Goal: Information Seeking & Learning: Check status

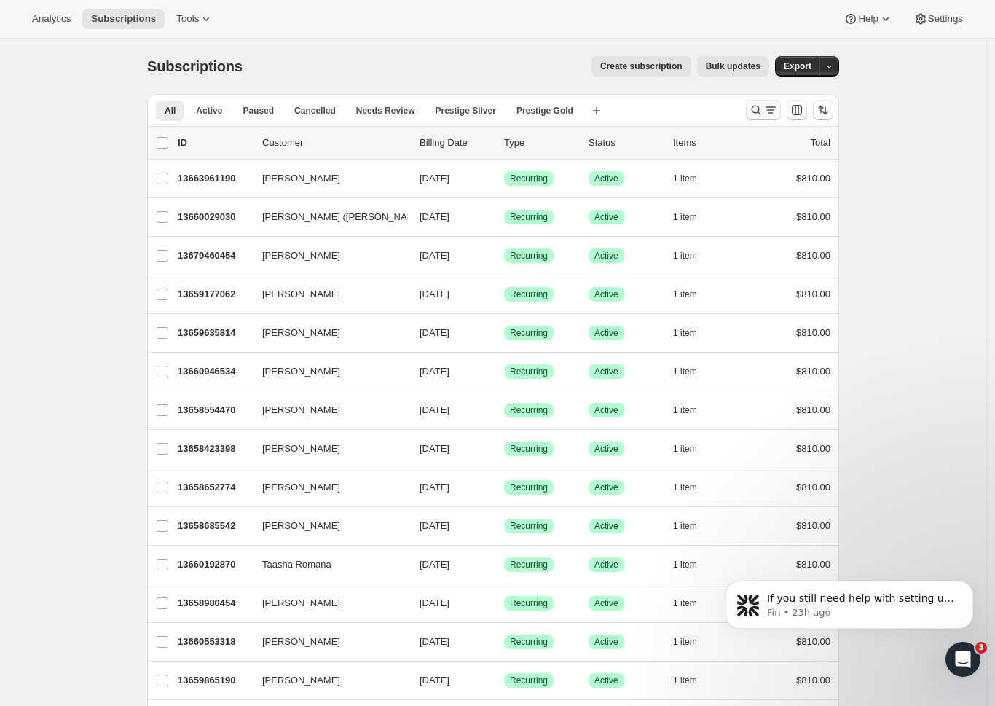
click at [776, 111] on icon "Search and filter results" at bounding box center [771, 110] width 15 height 15
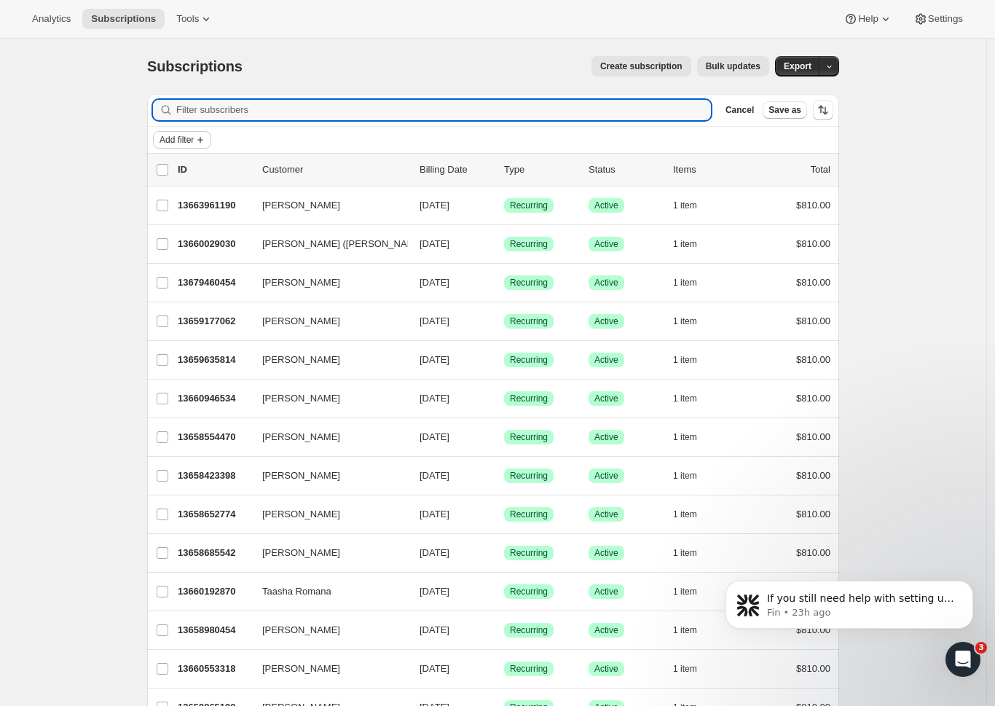
click at [192, 137] on span "Add filter" at bounding box center [177, 140] width 34 height 12
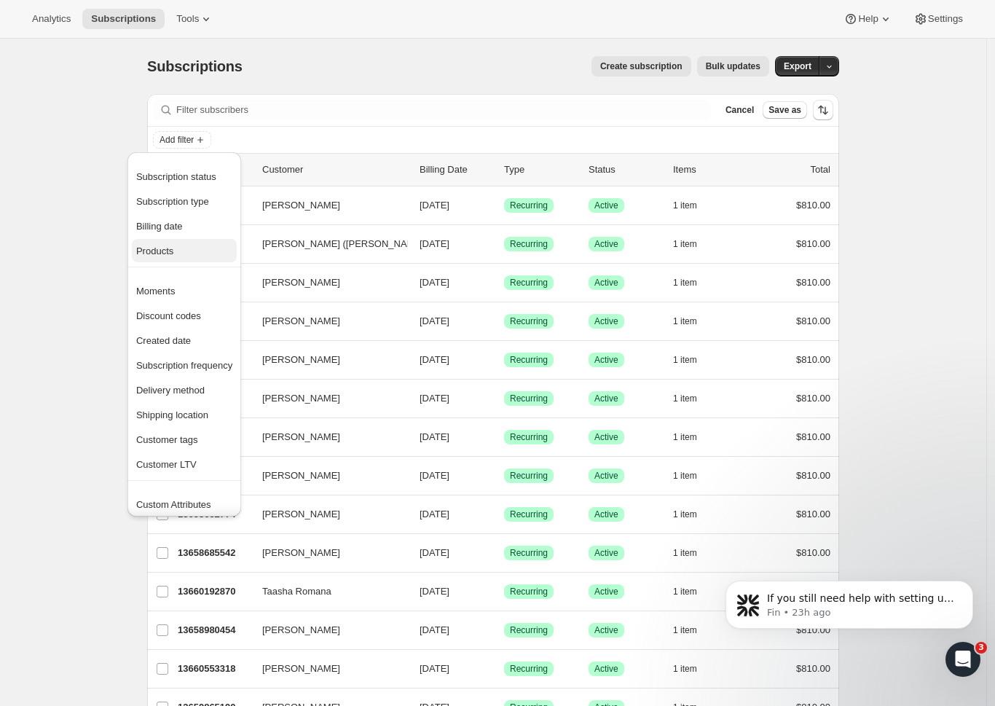
click at [198, 249] on span "Products" at bounding box center [184, 251] width 96 height 15
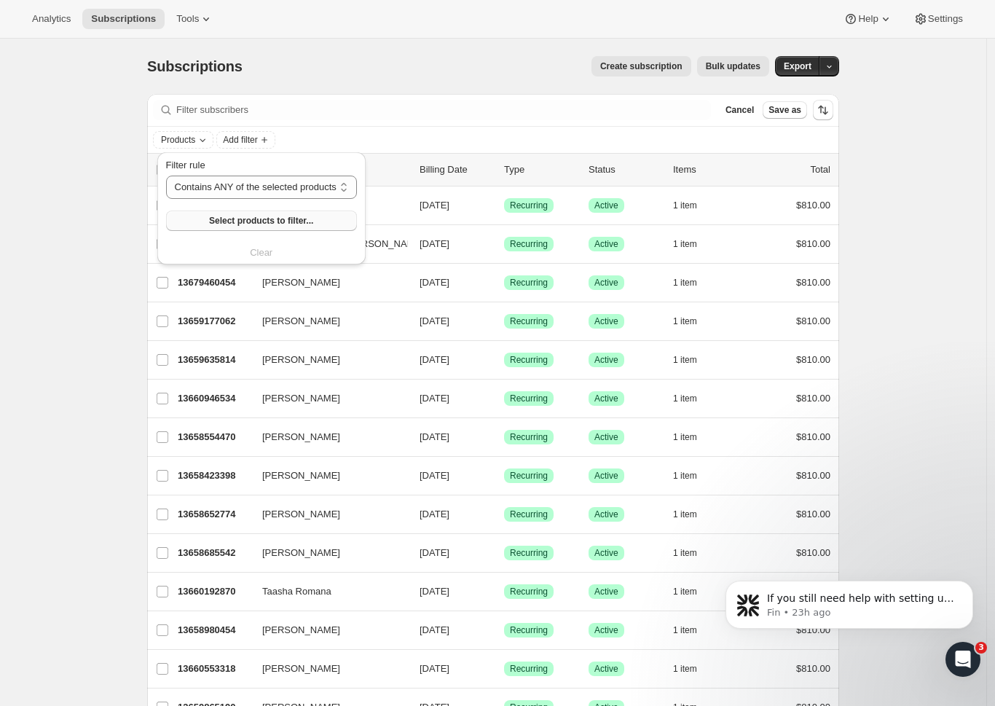
click at [259, 216] on span "Select products to filter..." at bounding box center [261, 221] width 104 height 12
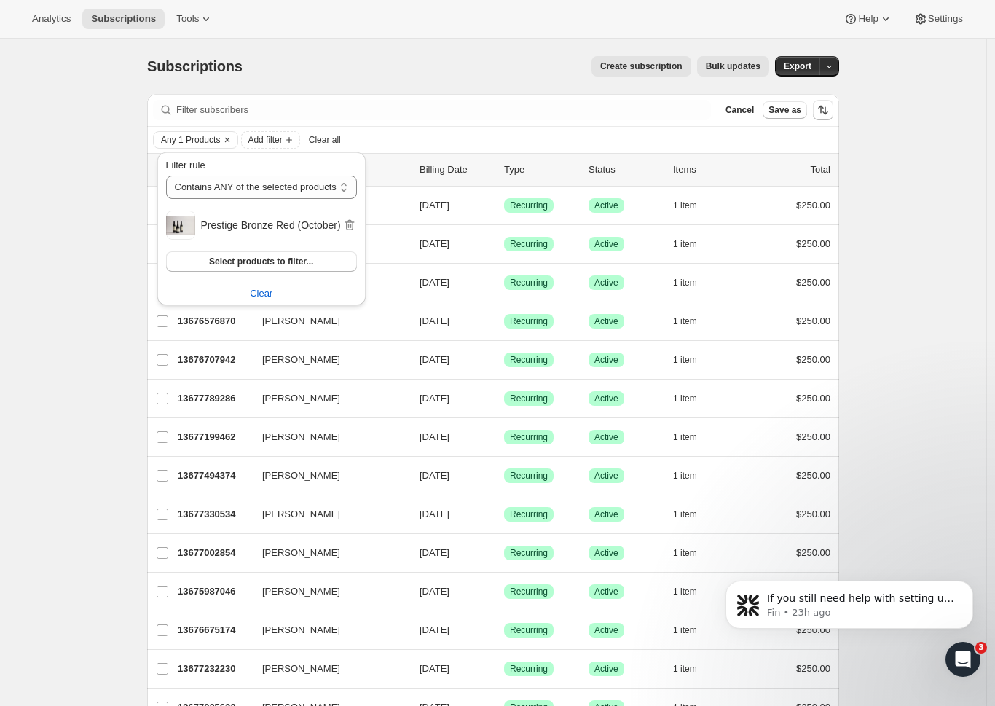
click at [336, 20] on div "Analytics Subscriptions Tools Help Settings" at bounding box center [497, 19] width 995 height 39
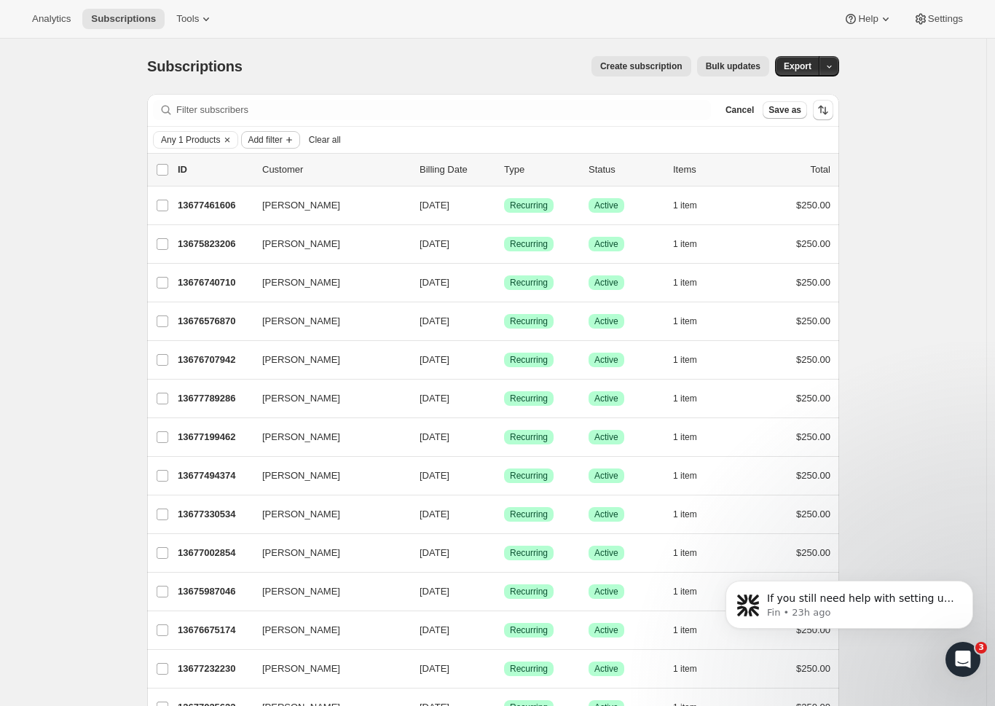
click at [282, 141] on span "Add filter" at bounding box center [265, 140] width 34 height 12
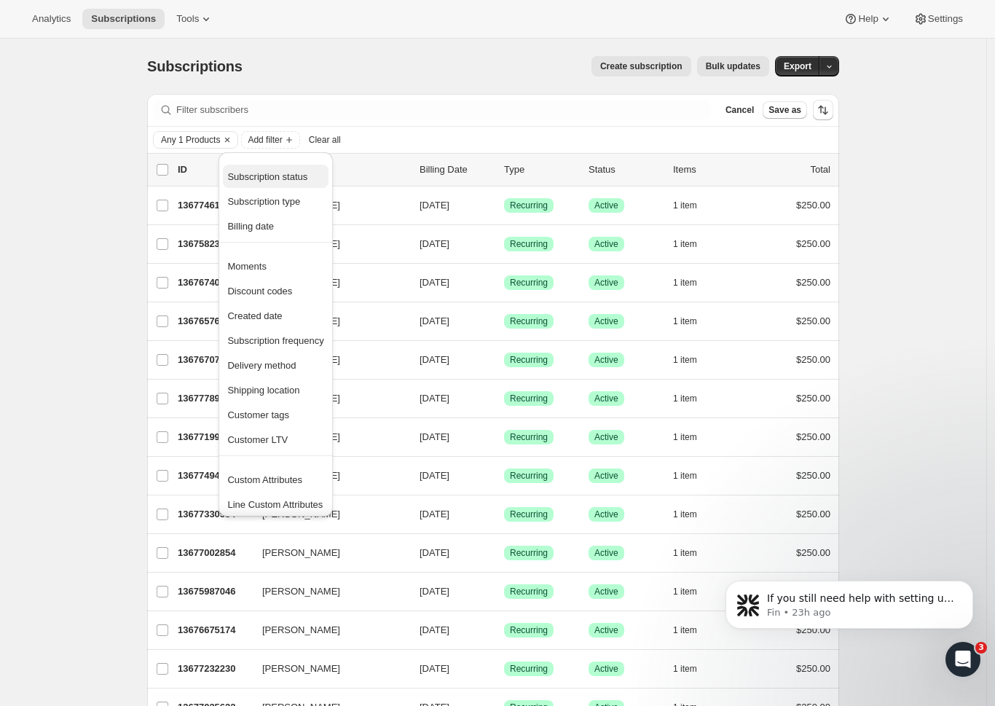
click at [286, 171] on span "Subscription status" at bounding box center [267, 176] width 80 height 11
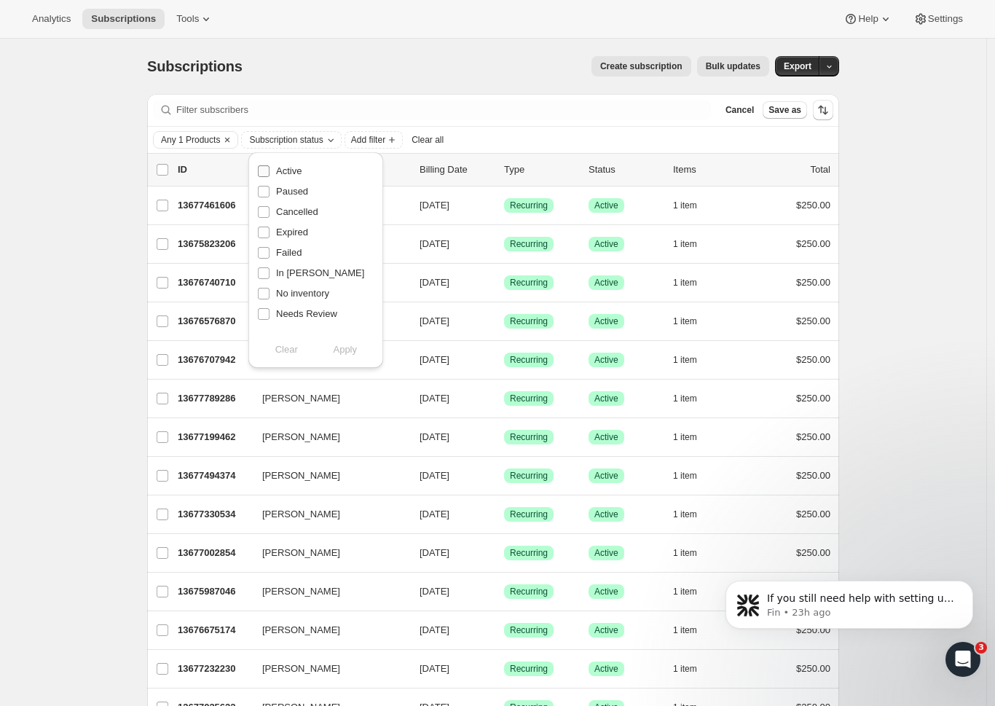
click at [273, 175] on label "Active" at bounding box center [279, 171] width 44 height 20
click at [270, 175] on input "Active" at bounding box center [264, 171] width 12 height 12
checkbox input "true"
click at [344, 345] on span "Apply" at bounding box center [345, 349] width 24 height 15
click at [74, 280] on div "Subscriptions. This page is ready Subscriptions Create subscription Bulk update…" at bounding box center [493, 694] width 987 height 1310
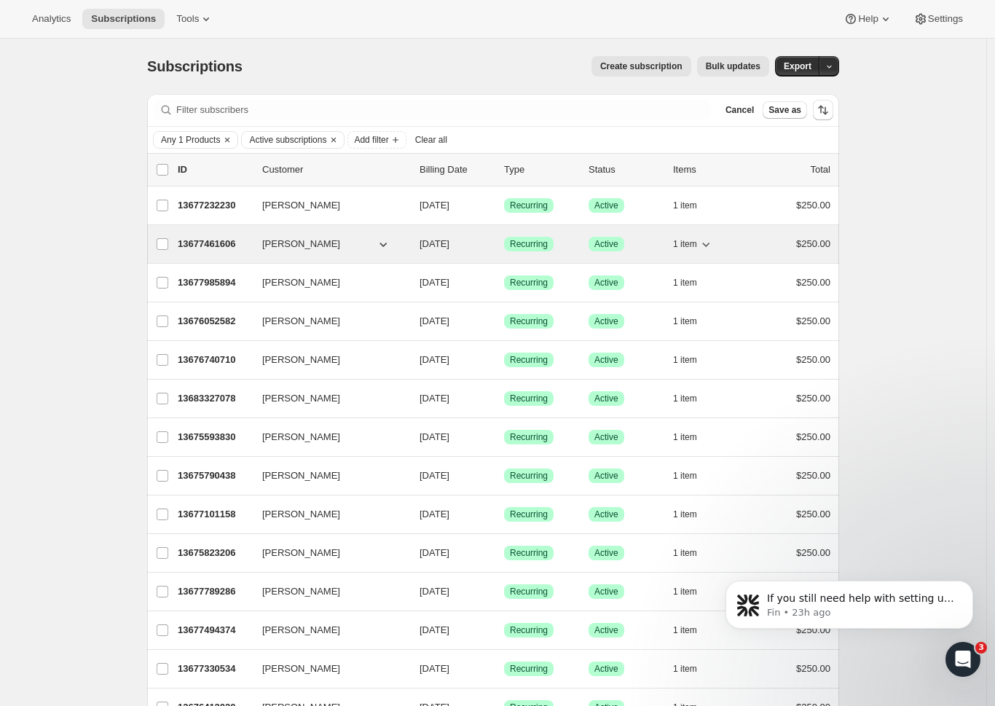
click at [301, 248] on span "[PERSON_NAME]" at bounding box center [301, 244] width 78 height 15
click at [243, 246] on p "13677461606" at bounding box center [214, 244] width 73 height 15
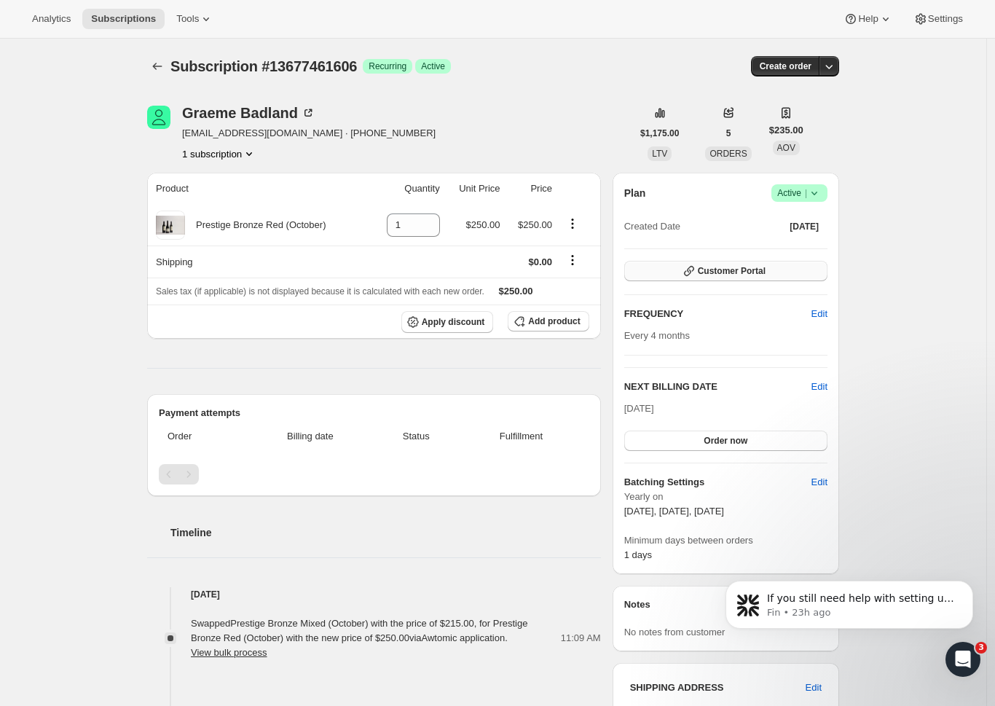
click at [737, 275] on span "Customer Portal" at bounding box center [732, 271] width 68 height 12
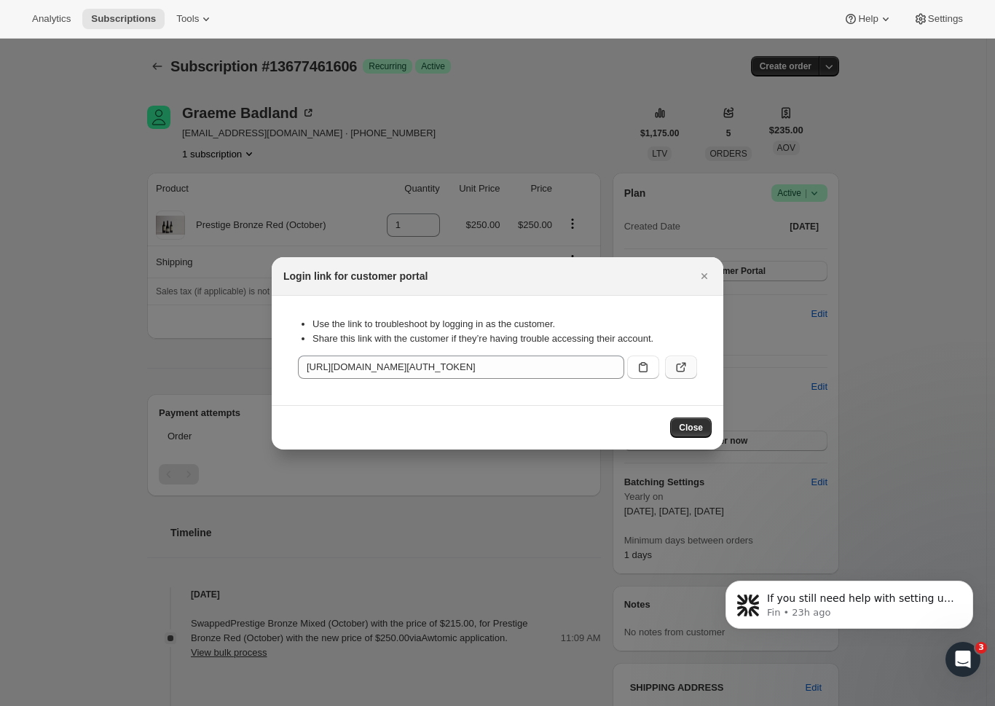
click at [689, 371] on button ":rcn:" at bounding box center [681, 367] width 32 height 23
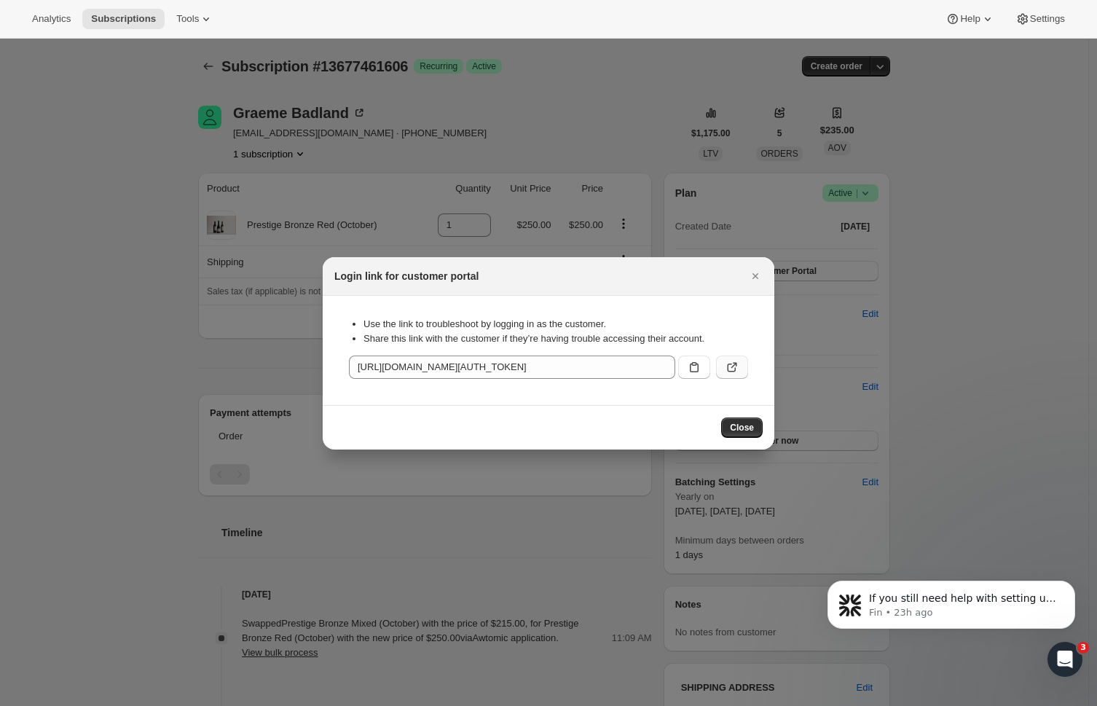
click at [709, 163] on div at bounding box center [548, 353] width 1097 height 706
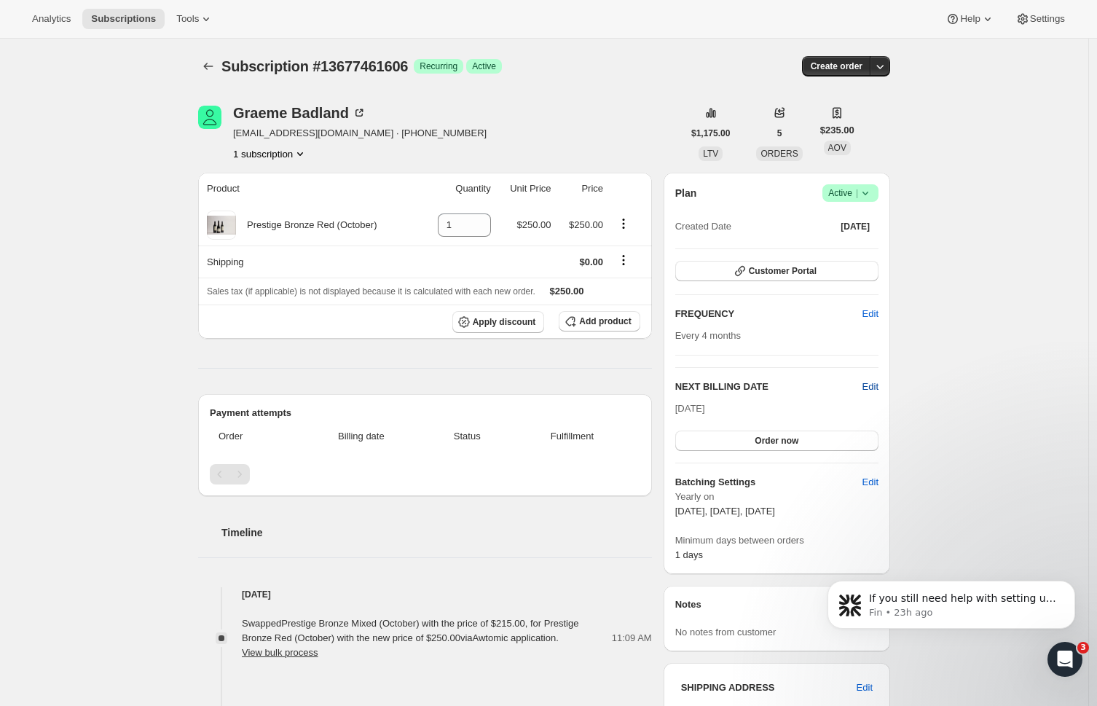
click at [876, 389] on span "Edit" at bounding box center [871, 387] width 16 height 15
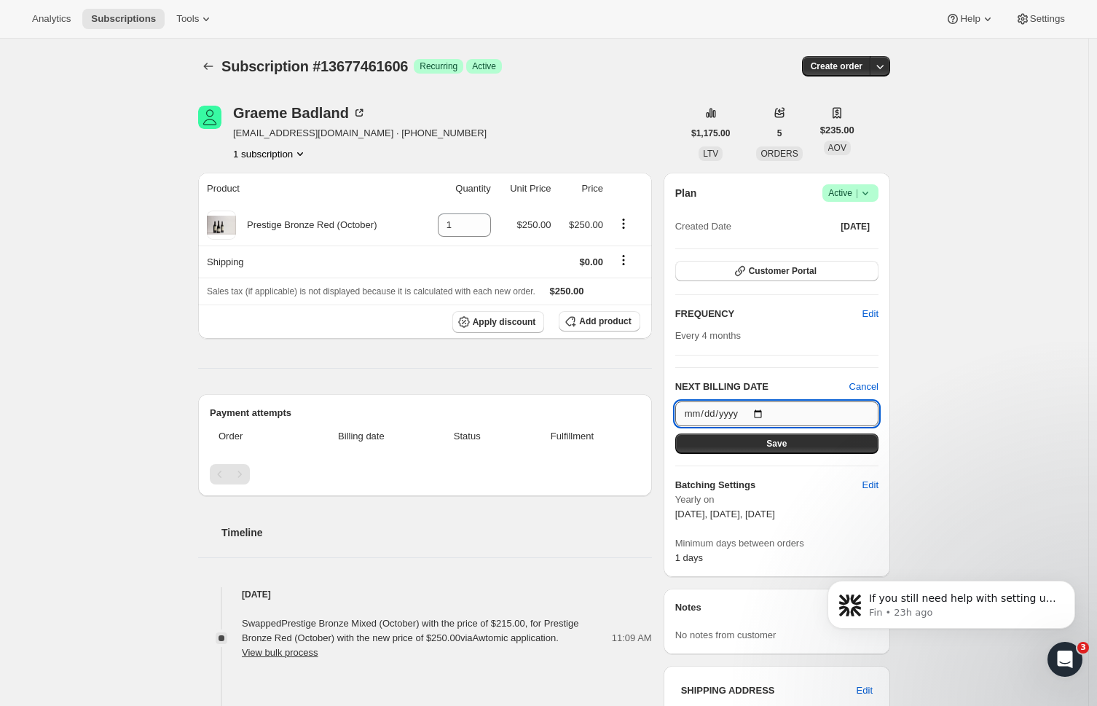
click at [771, 416] on input "2025-10-13" at bounding box center [777, 414] width 203 height 25
click at [991, 367] on div "Subscription #13677461606. This page is ready Subscription #13677461606 Success…" at bounding box center [544, 584] width 1089 height 1090
click at [987, 397] on div "Subscription #13677461606. This page is ready Subscription #13677461606 Success…" at bounding box center [544, 584] width 1089 height 1090
click at [215, 68] on icon "Subscriptions" at bounding box center [208, 66] width 15 height 15
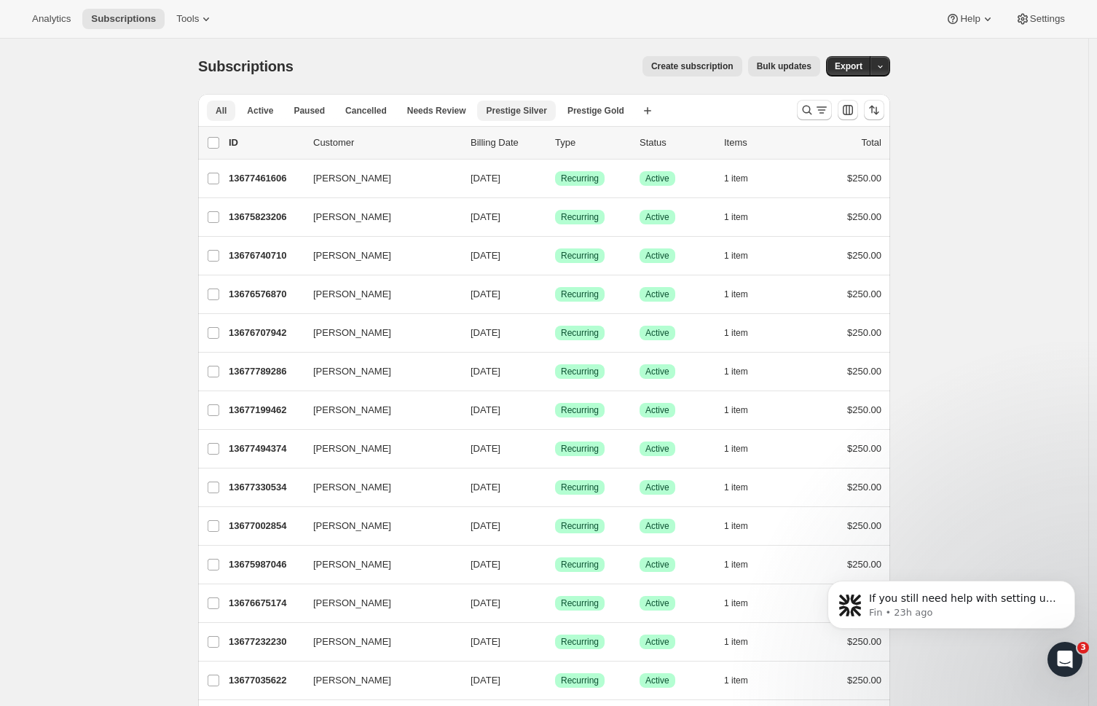
click at [524, 115] on span "Prestige Silver" at bounding box center [516, 111] width 60 height 12
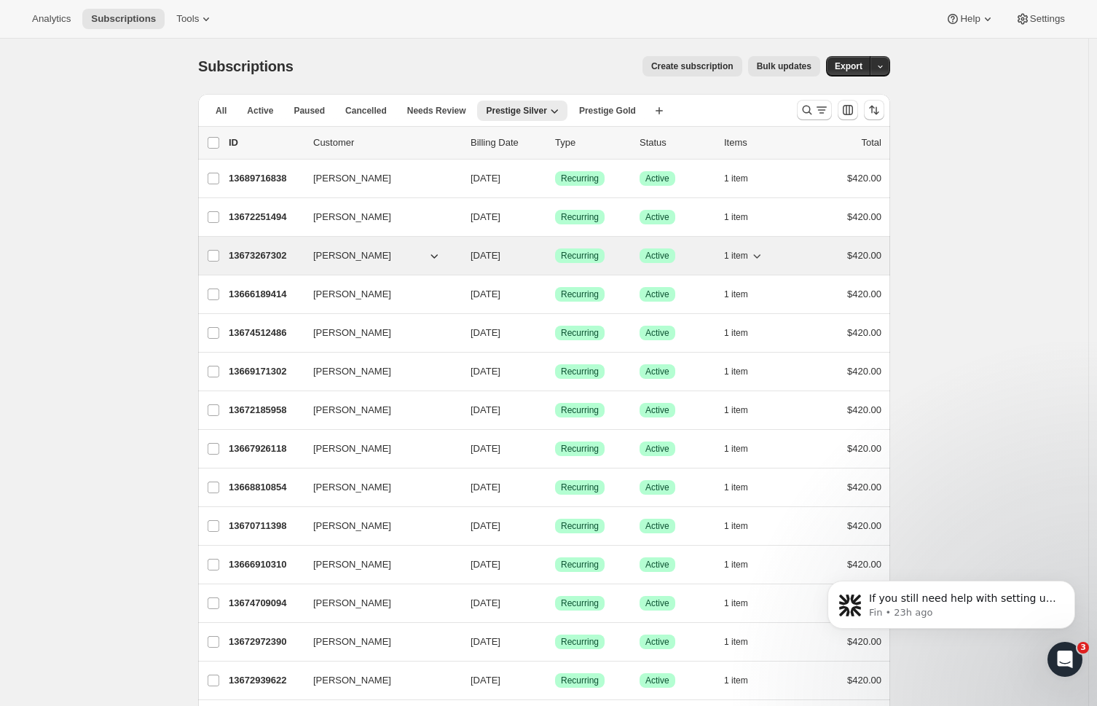
click at [360, 251] on span "[PERSON_NAME]" at bounding box center [352, 255] width 78 height 15
click at [284, 260] on p "13673267302" at bounding box center [265, 255] width 73 height 15
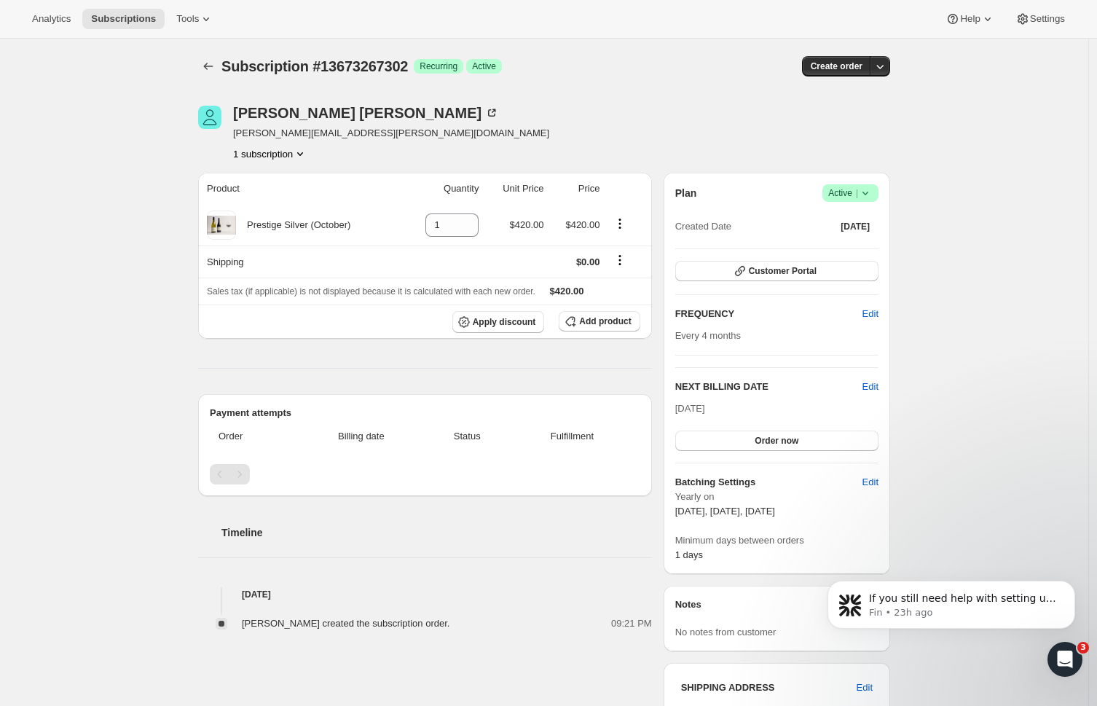
click at [976, 224] on div "Subscription #13673267302. This page is ready Subscription #13673267302 Success…" at bounding box center [544, 582] width 1089 height 1087
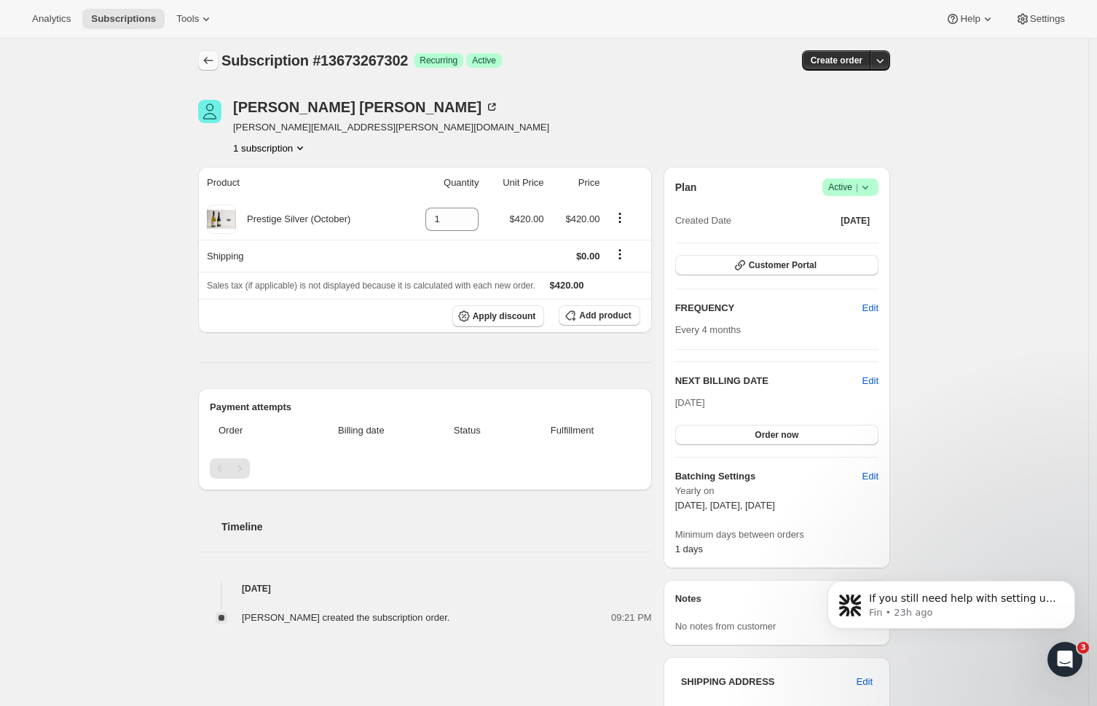
click at [203, 63] on button "Subscriptions" at bounding box center [208, 60] width 20 height 20
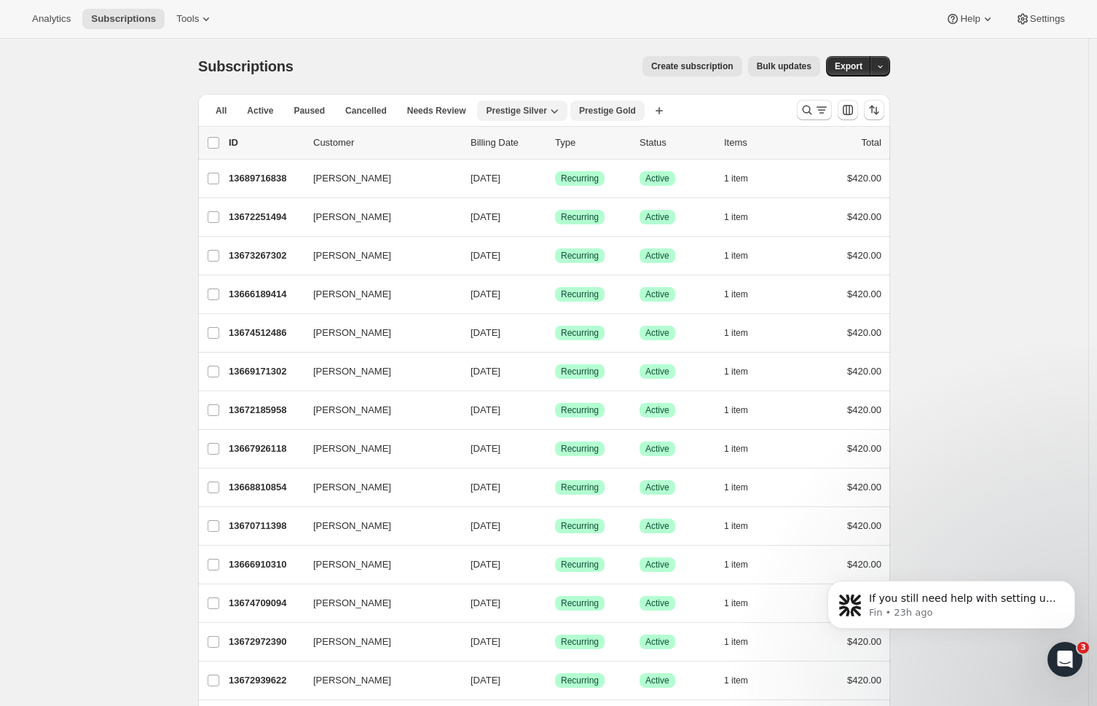
click at [602, 116] on button "Prestige Gold" at bounding box center [608, 111] width 74 height 20
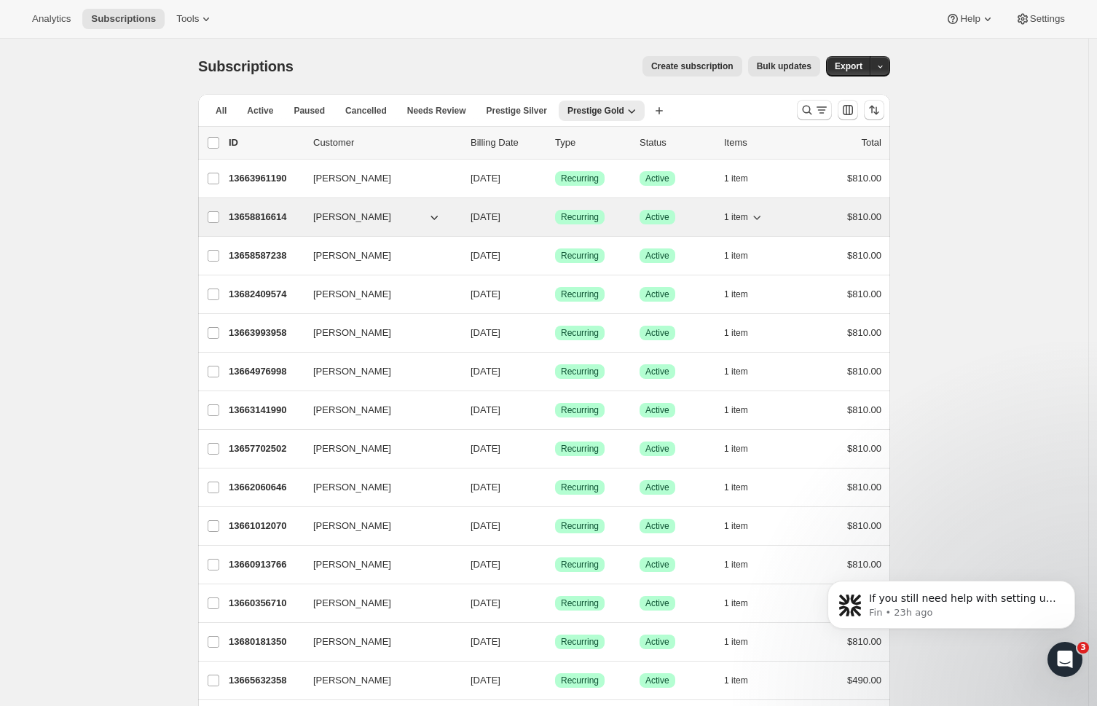
click at [370, 209] on div "13658816614 Rebecca Carter 10/06/2025 Success Recurring Success Active 1 item $…" at bounding box center [555, 217] width 653 height 20
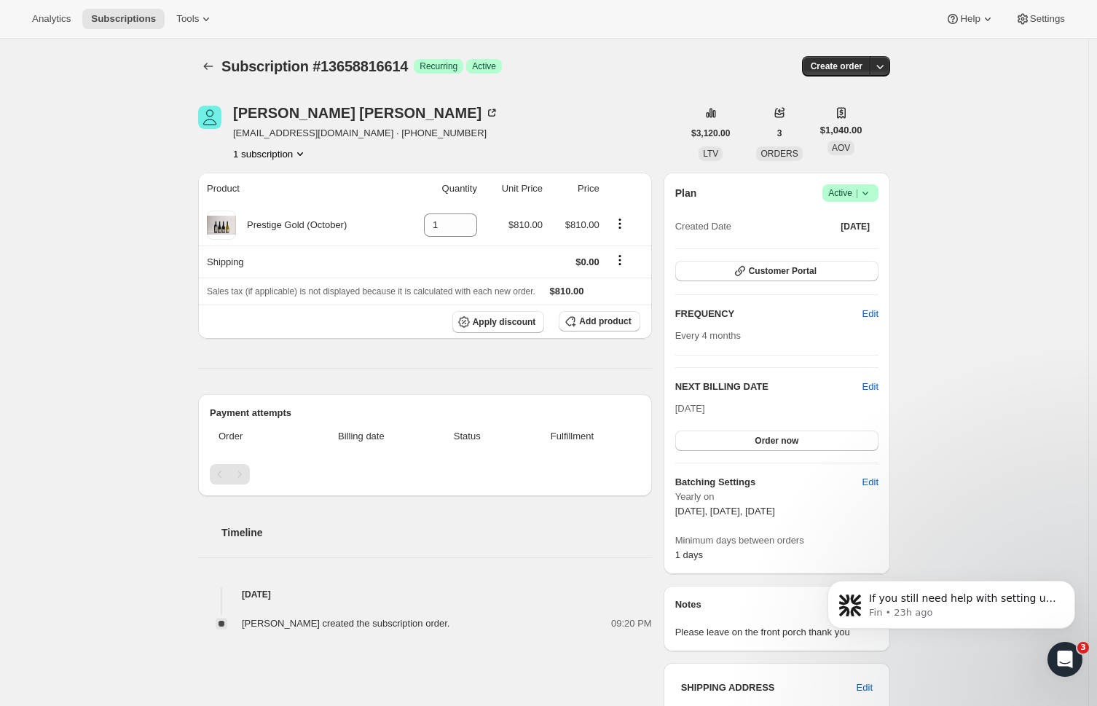
click at [222, 58] on div at bounding box center [209, 66] width 23 height 20
click at [212, 66] on icon "Subscriptions" at bounding box center [208, 66] width 15 height 15
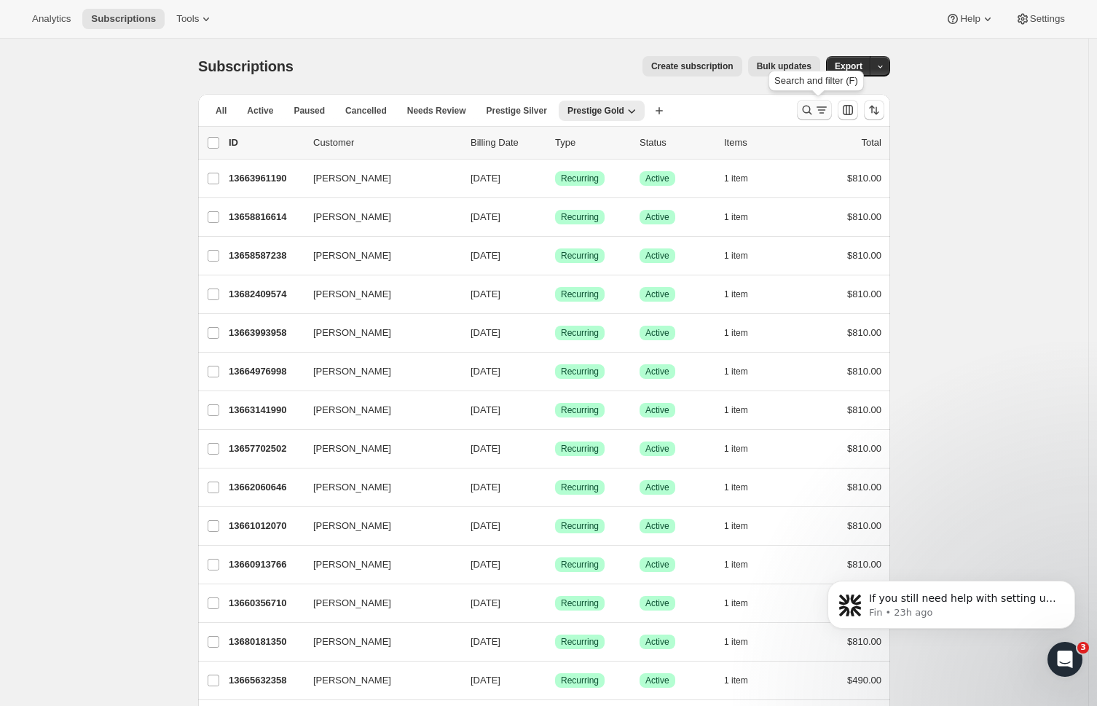
click at [822, 114] on icon "Search and filter results" at bounding box center [822, 110] width 15 height 15
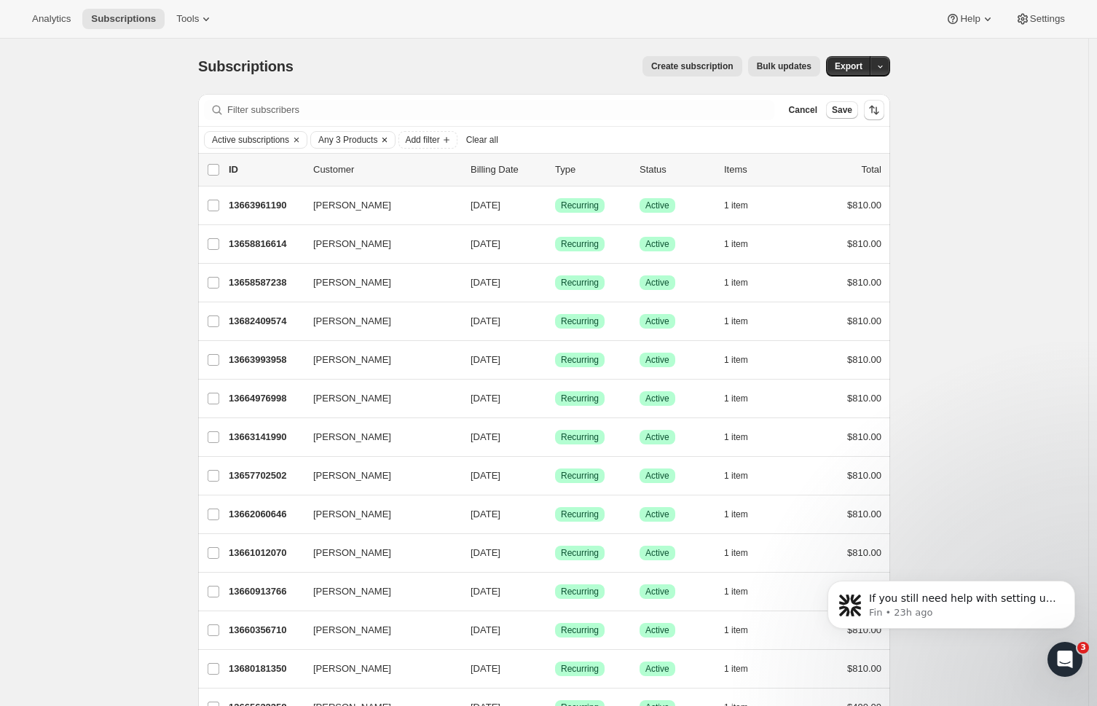
click at [391, 141] on icon "Clear" at bounding box center [385, 140] width 12 height 12
click at [796, 112] on span "Cancel" at bounding box center [803, 110] width 28 height 12
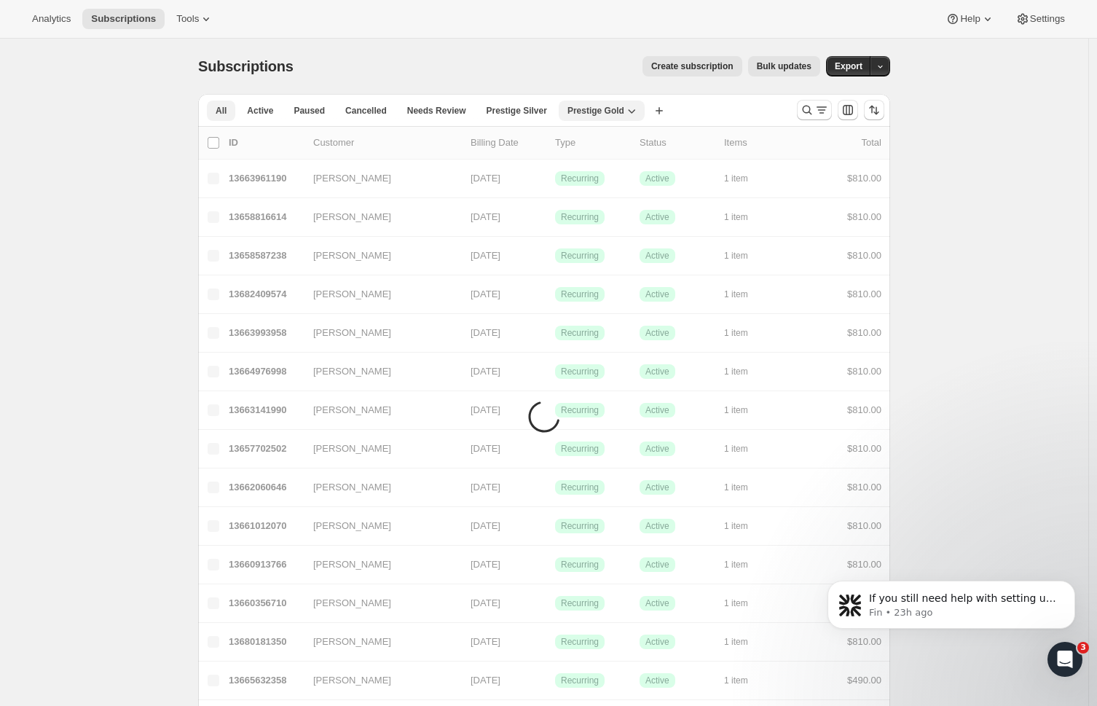
click at [227, 107] on span "All" at bounding box center [221, 111] width 11 height 12
click at [274, 104] on button "Active" at bounding box center [260, 111] width 44 height 20
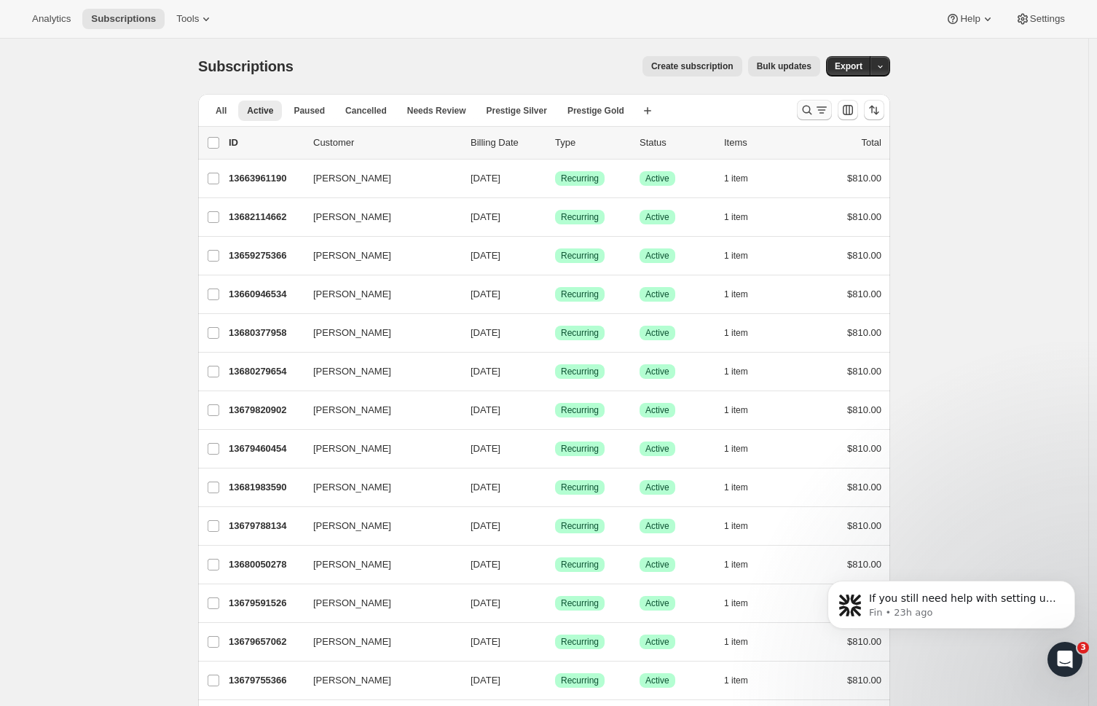
click at [832, 114] on button "Search and filter results" at bounding box center [814, 110] width 35 height 20
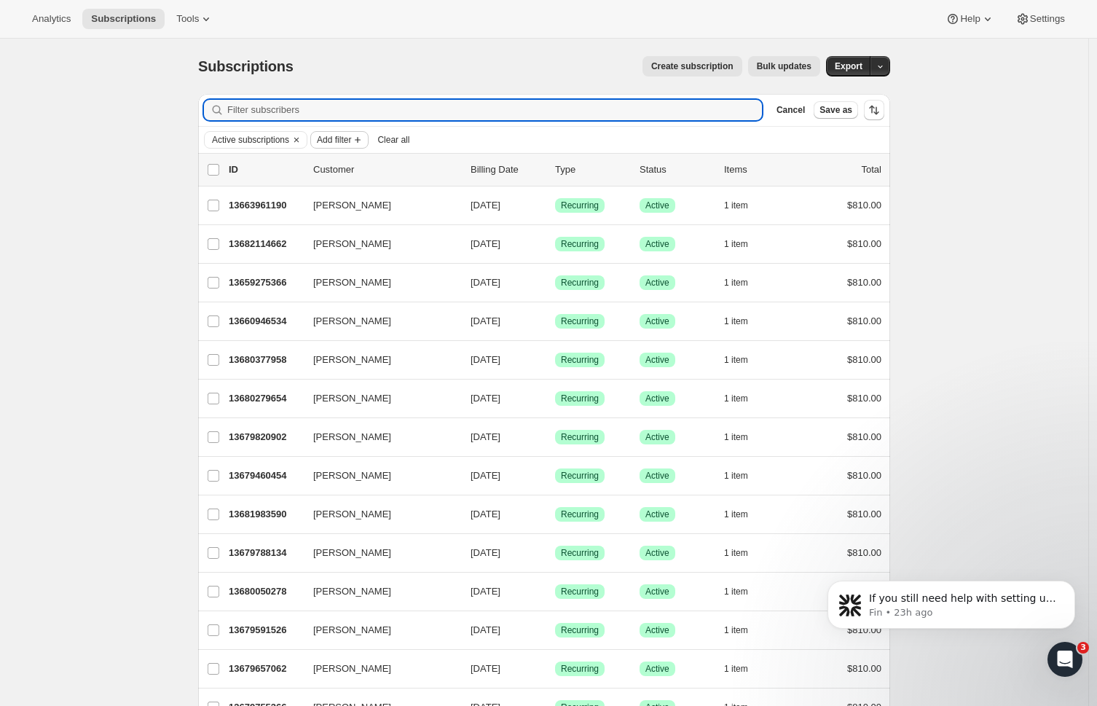
click at [344, 141] on span "Add filter" at bounding box center [334, 140] width 34 height 12
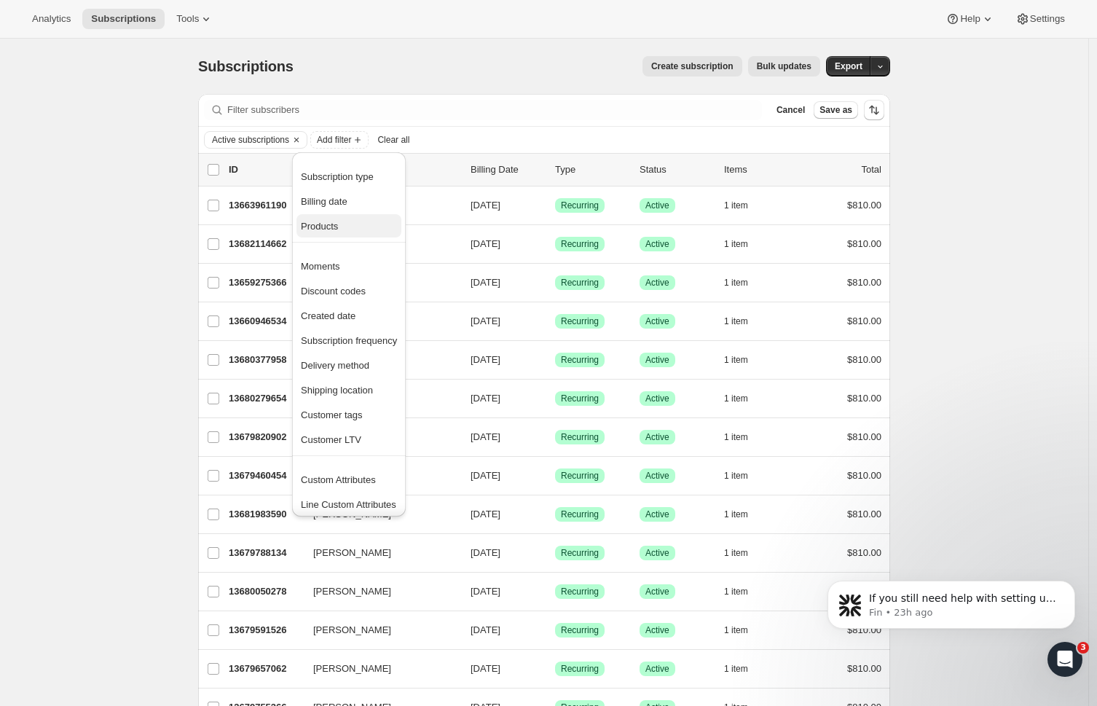
click at [356, 228] on span "Products" at bounding box center [349, 226] width 96 height 15
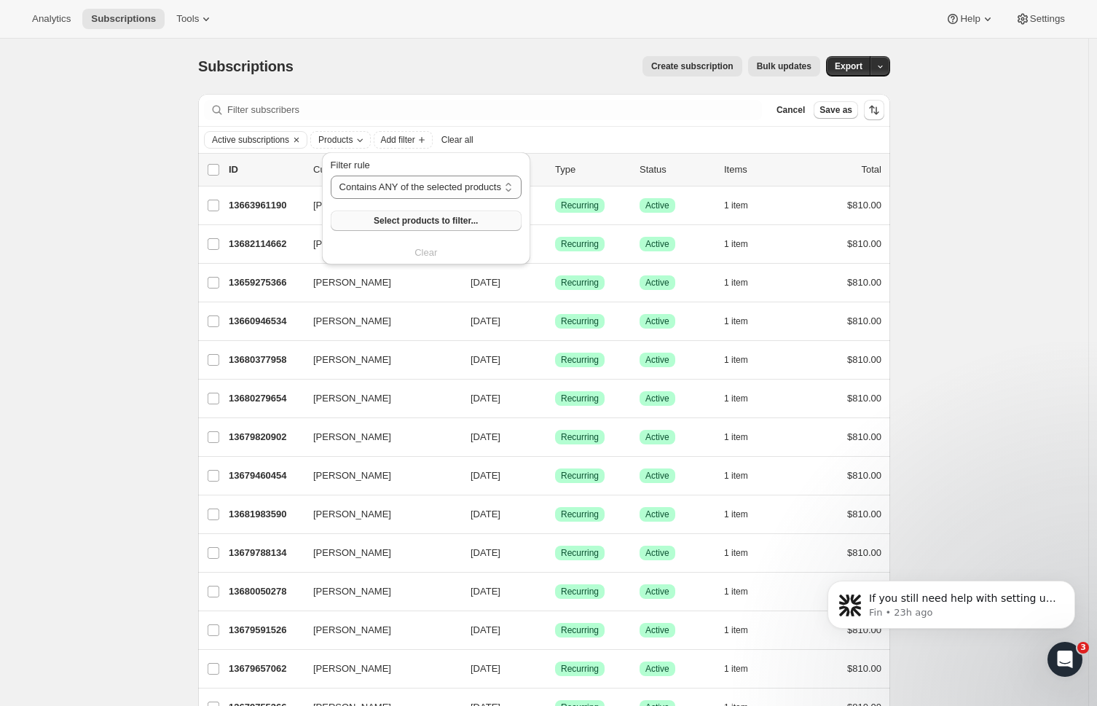
click at [421, 221] on span "Select products to filter..." at bounding box center [426, 221] width 104 height 12
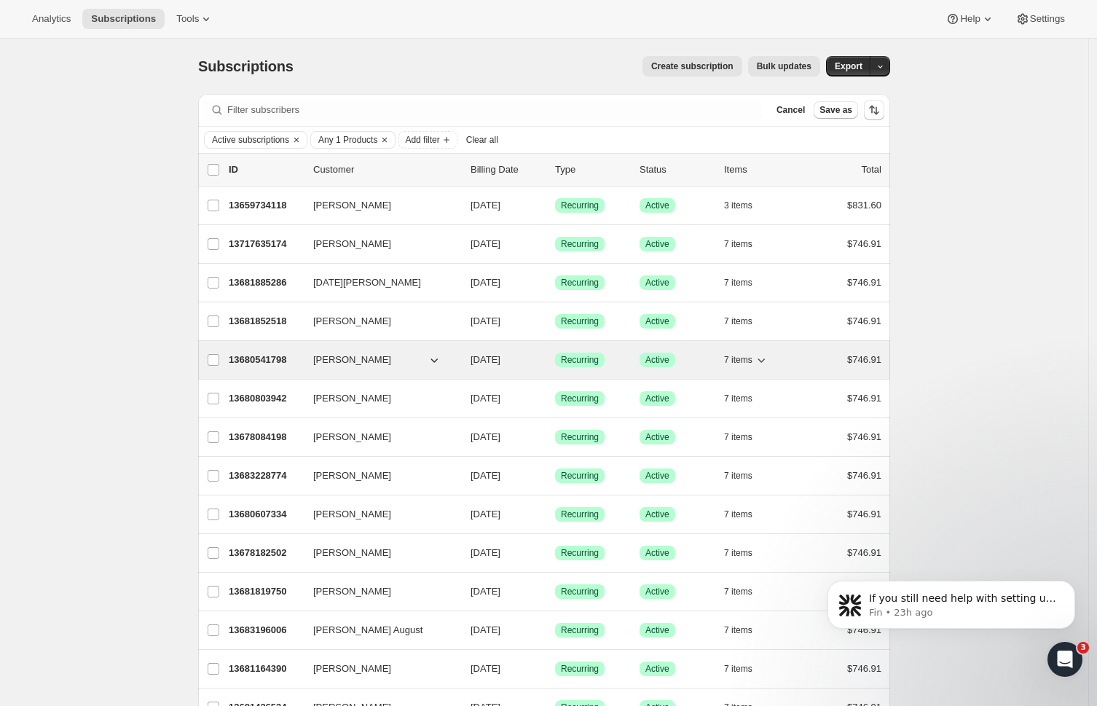
click at [340, 362] on span "[PERSON_NAME]" at bounding box center [352, 360] width 78 height 15
click at [265, 356] on p "13680541798" at bounding box center [265, 360] width 73 height 15
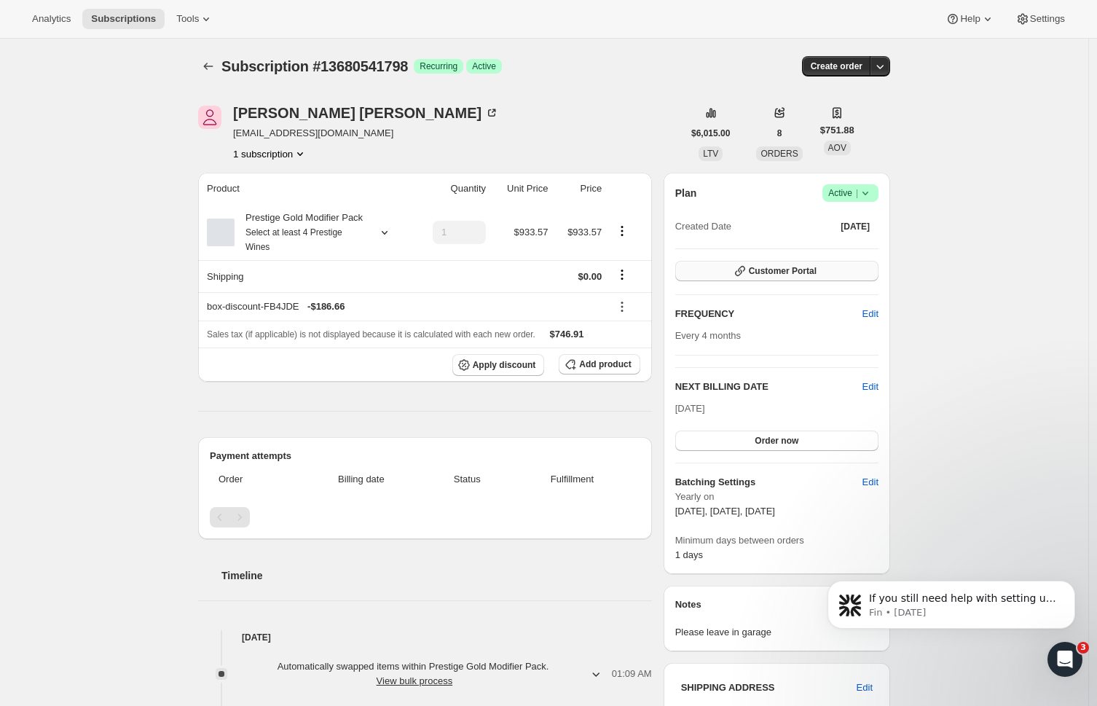
click at [759, 270] on span "Customer Portal" at bounding box center [783, 271] width 68 height 12
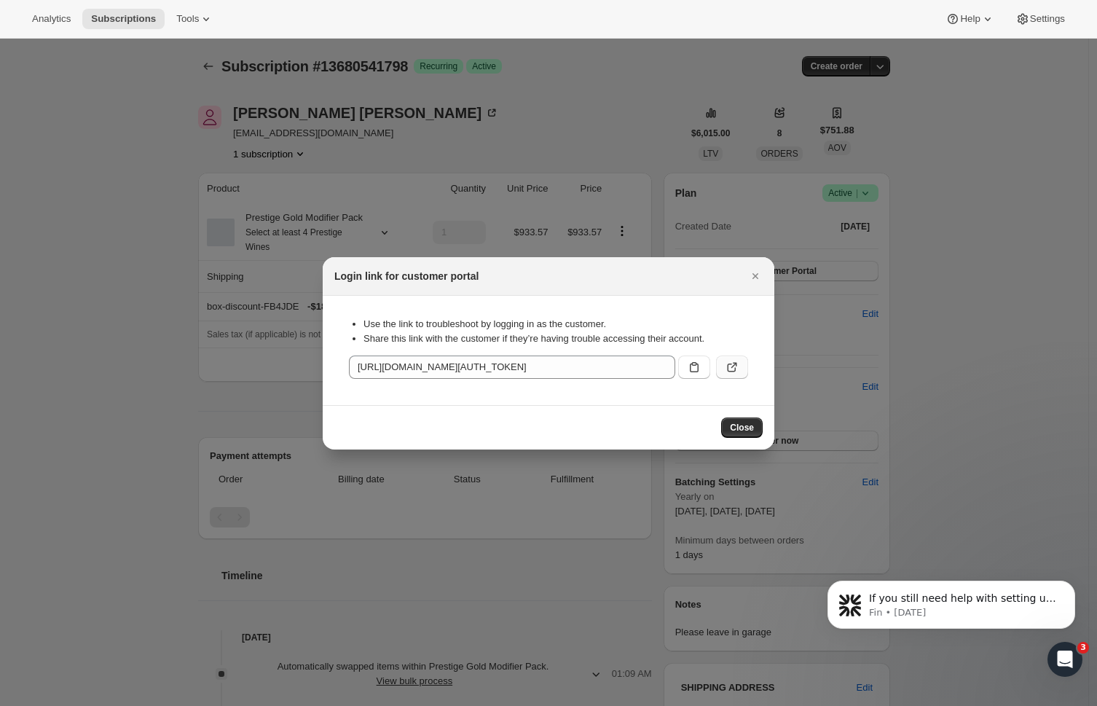
click at [738, 371] on icon ":r1ks:" at bounding box center [732, 367] width 15 height 15
click at [756, 279] on icon "Close" at bounding box center [755, 276] width 15 height 15
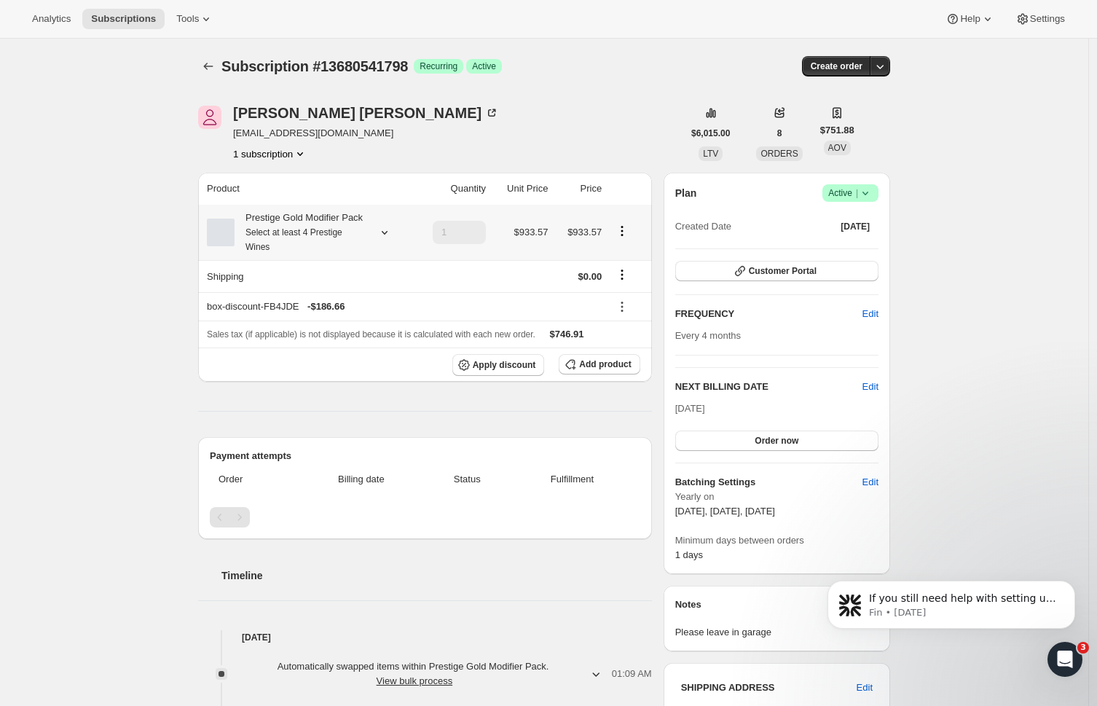
click at [150, 221] on div "Subscription #13680541798. This page is ready Subscription #13680541798 Success…" at bounding box center [544, 582] width 1089 height 1087
click at [208, 65] on icon "Subscriptions" at bounding box center [208, 66] width 15 height 15
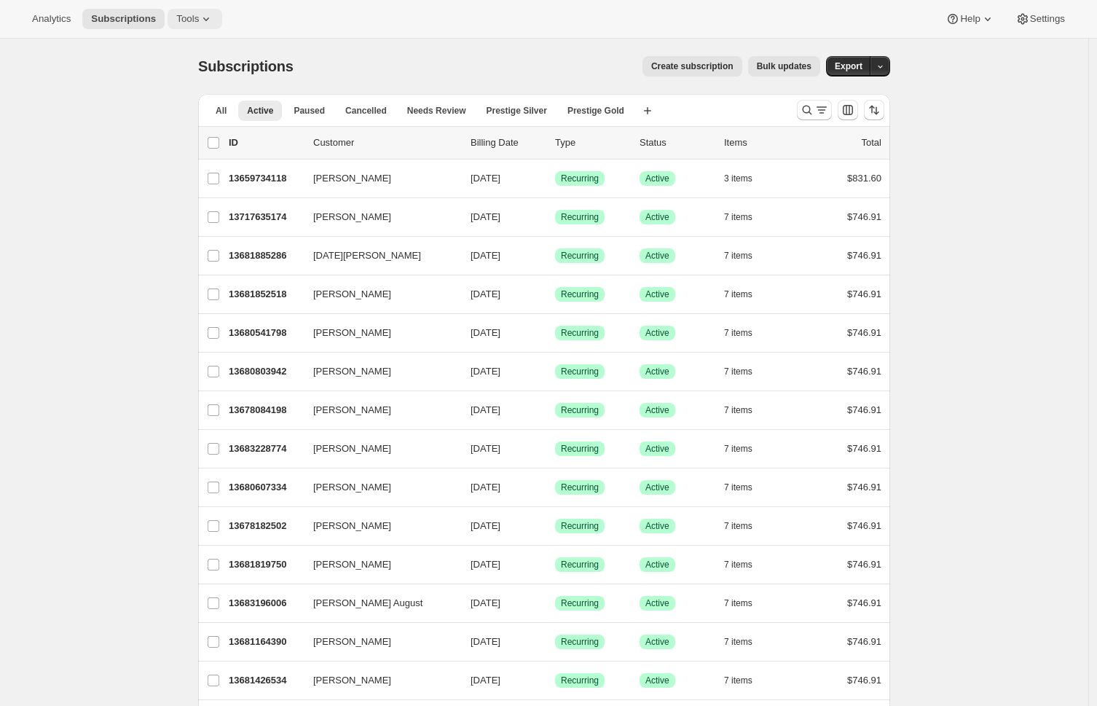
click at [176, 19] on span "Tools" at bounding box center [187, 19] width 23 height 12
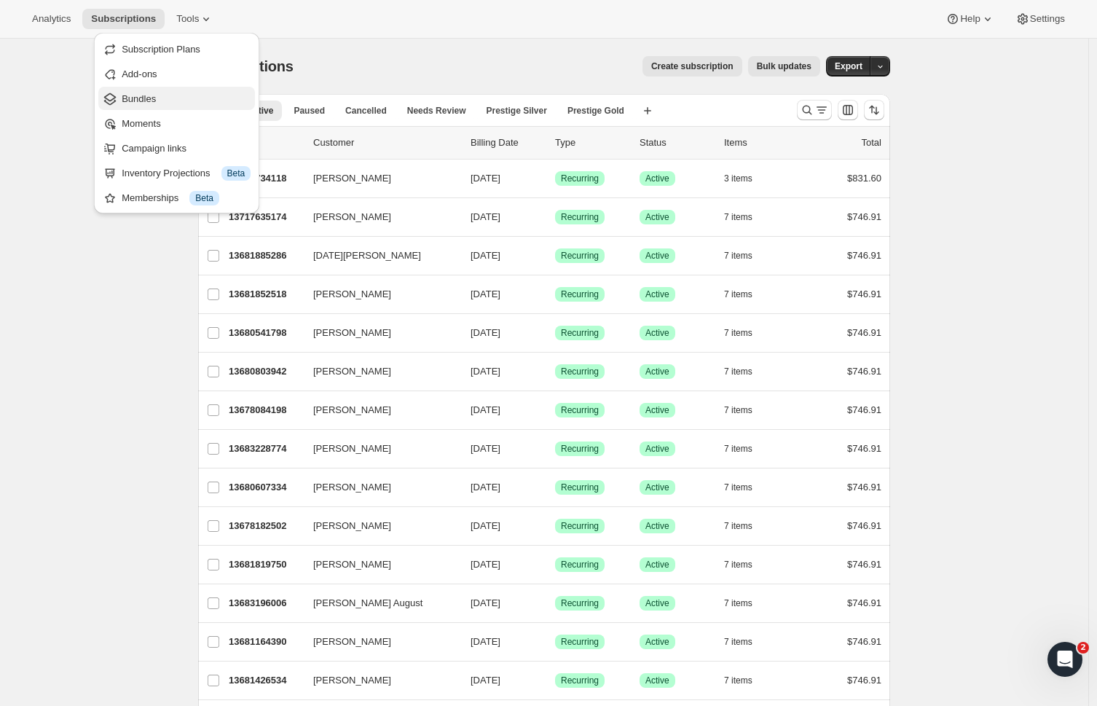
click at [143, 102] on span "Bundles" at bounding box center [139, 98] width 34 height 11
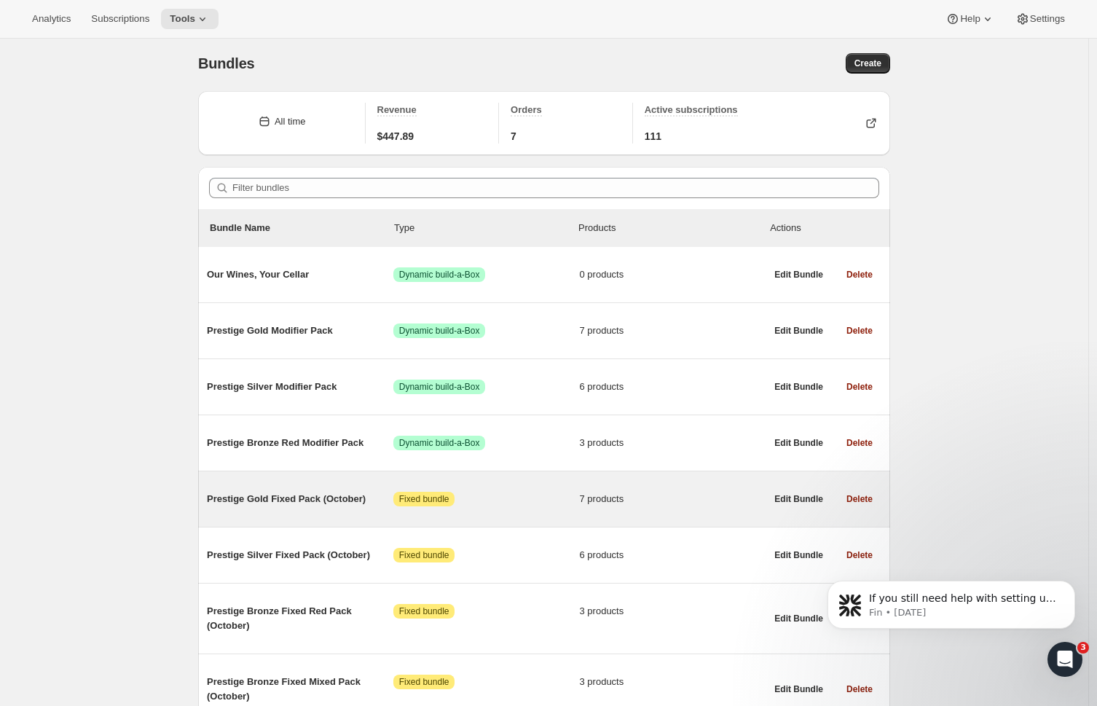
scroll to position [449, 0]
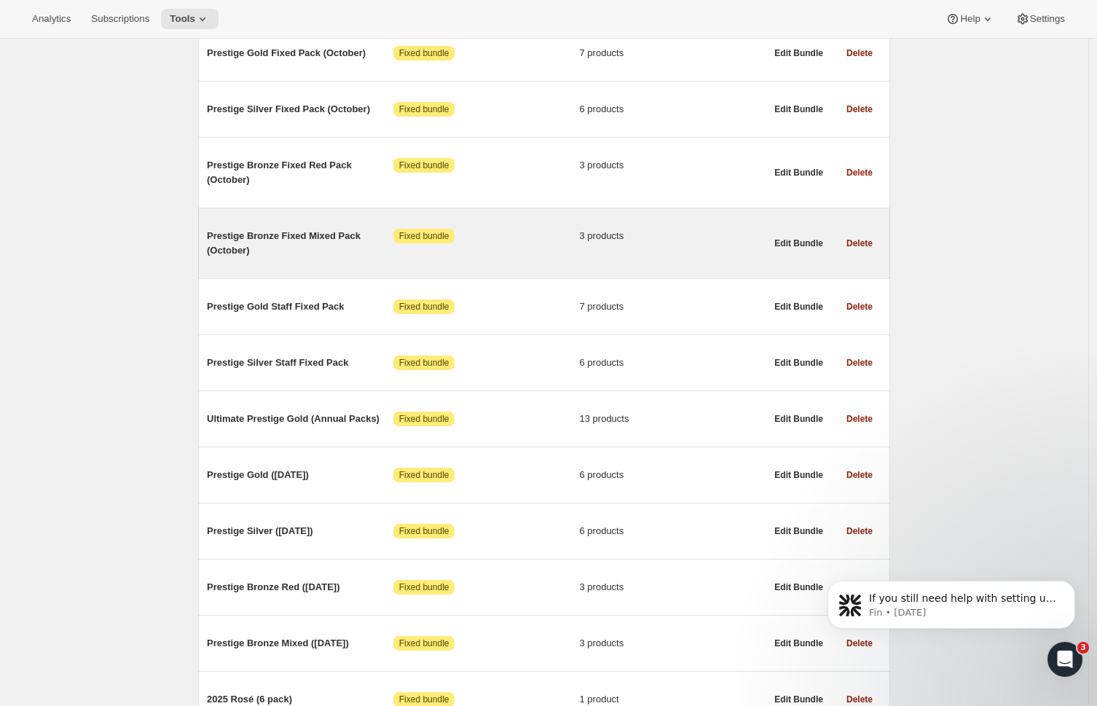
click at [289, 243] on span "Prestige Bronze Fixed Mixed Pack (October)" at bounding box center [300, 243] width 187 height 29
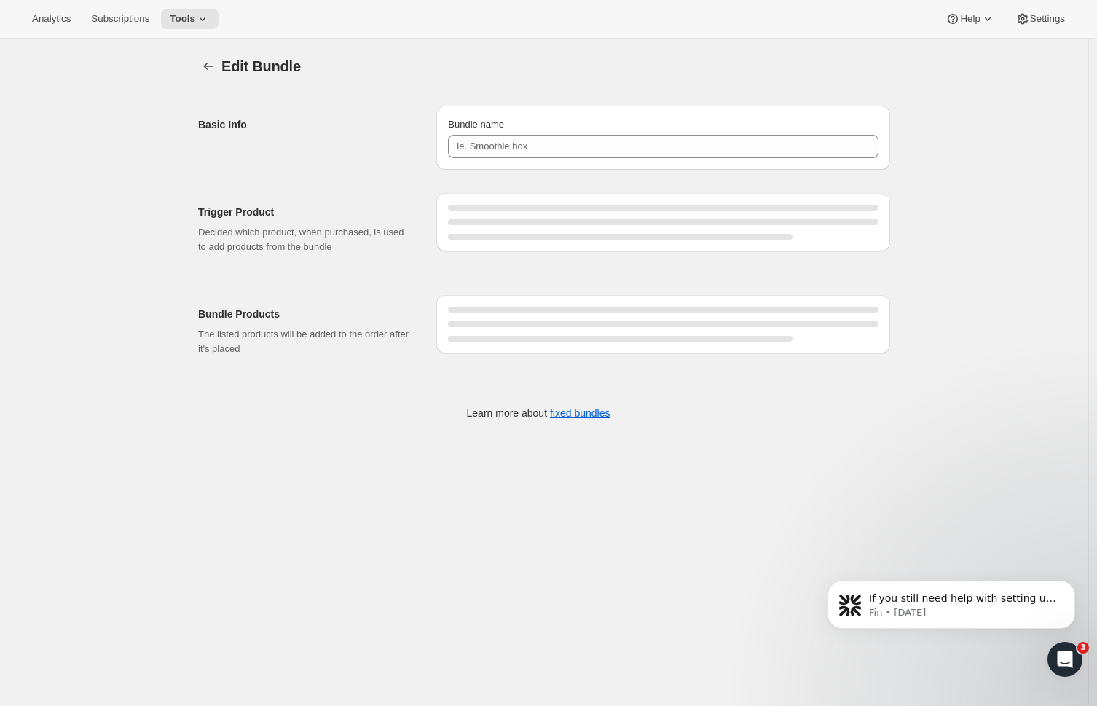
type input "Prestige Bronze Fixed Mixed Pack (October)"
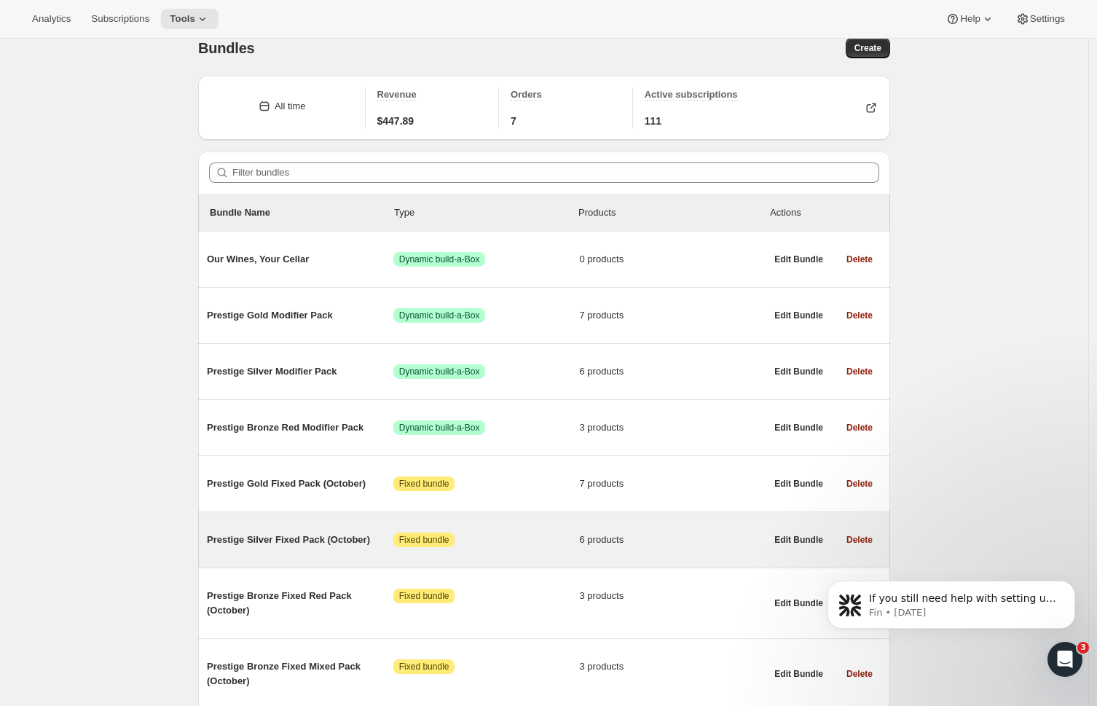
scroll to position [36, 0]
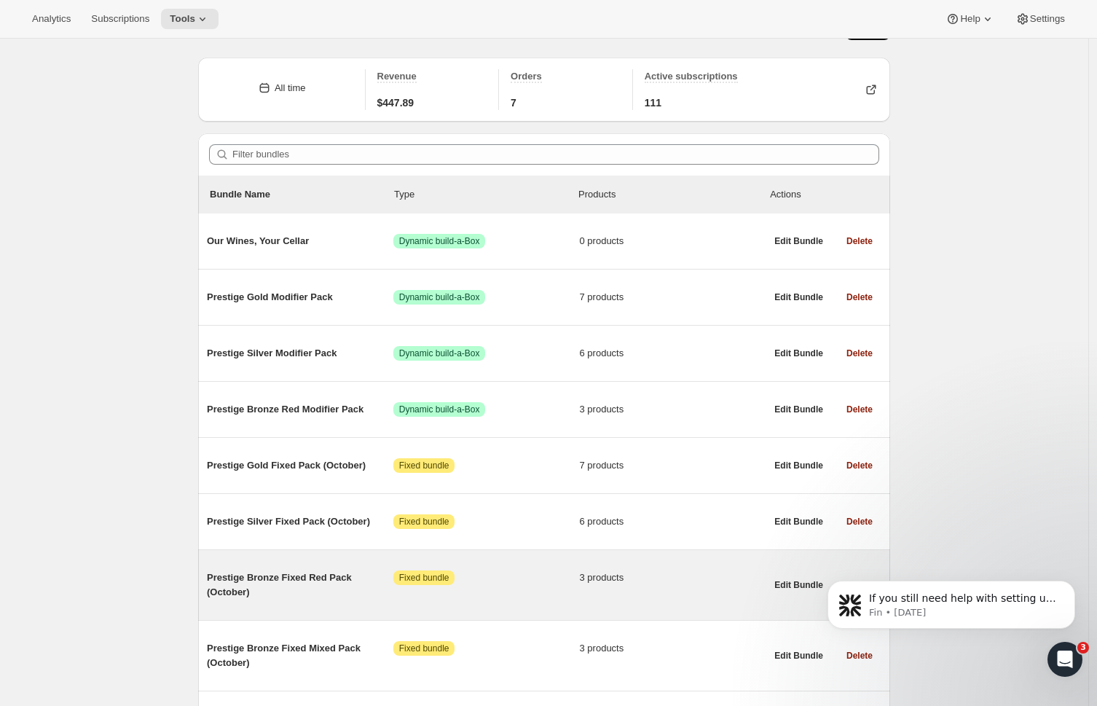
click at [316, 580] on span "Prestige Bronze Fixed Red Pack (October)" at bounding box center [300, 585] width 187 height 29
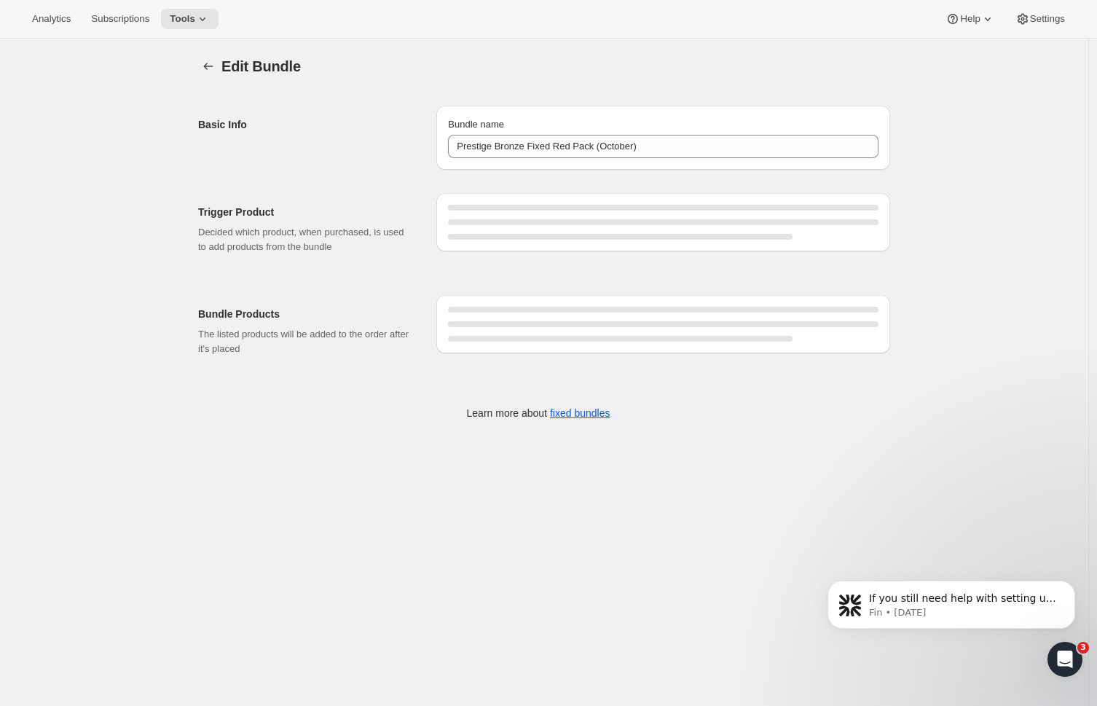
type input "Prestige Bronze Fixed Red Pack (October)"
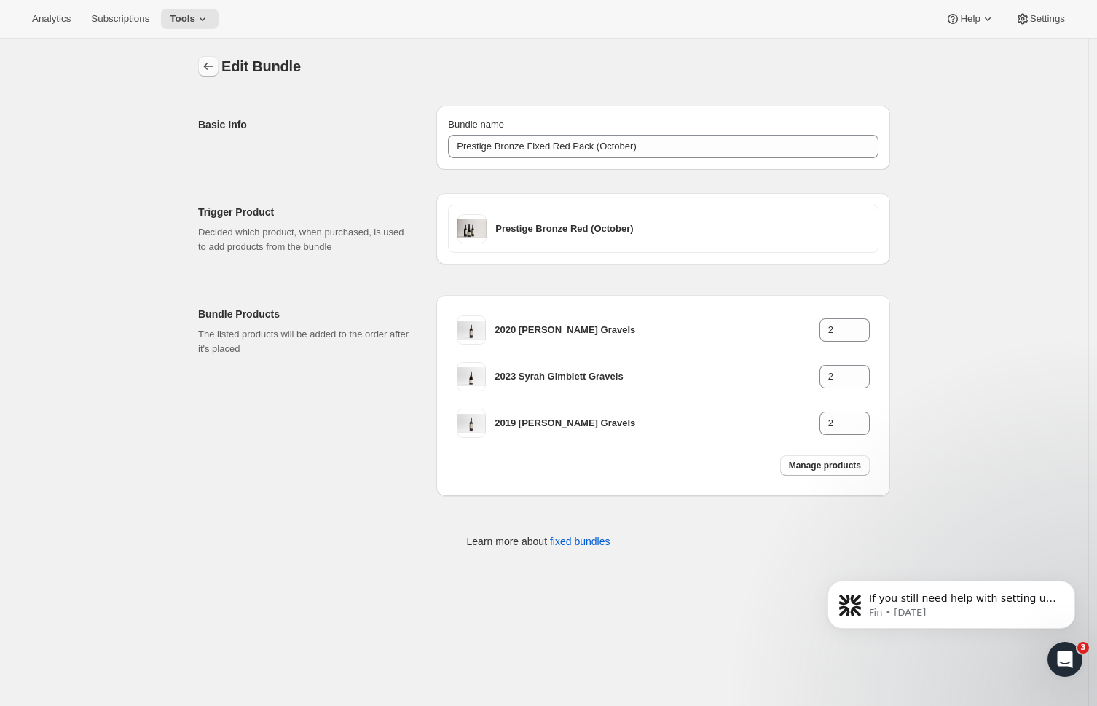
click at [214, 64] on icon "Bundles" at bounding box center [208, 66] width 15 height 15
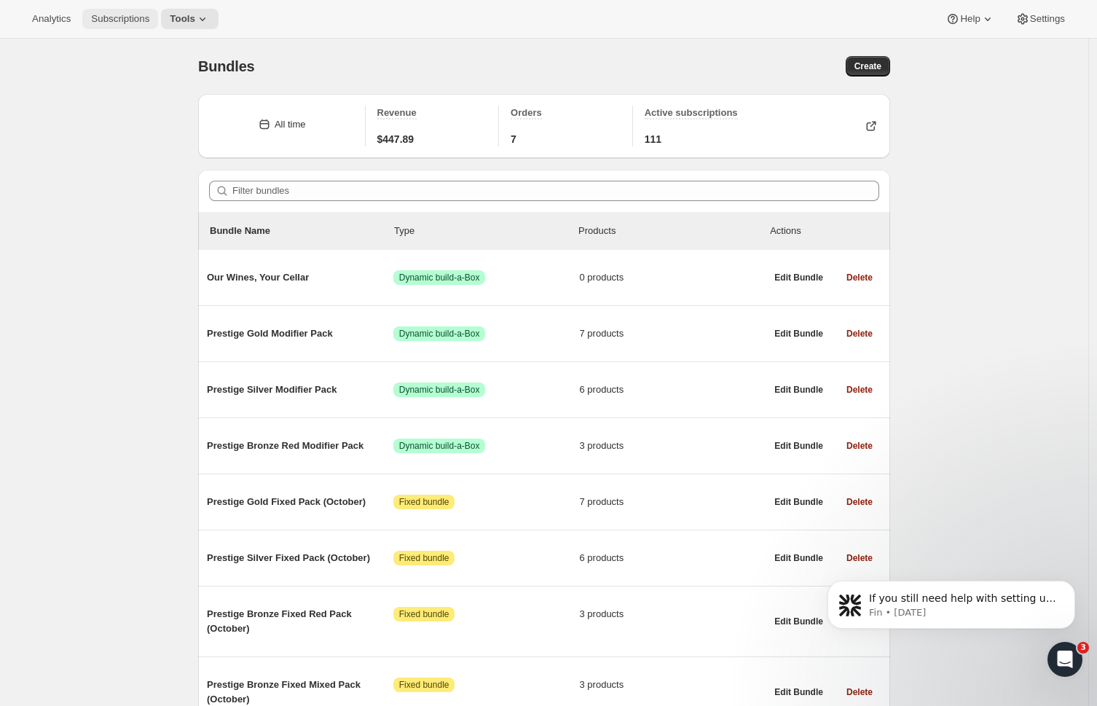
click at [123, 21] on span "Subscriptions" at bounding box center [120, 19] width 58 height 12
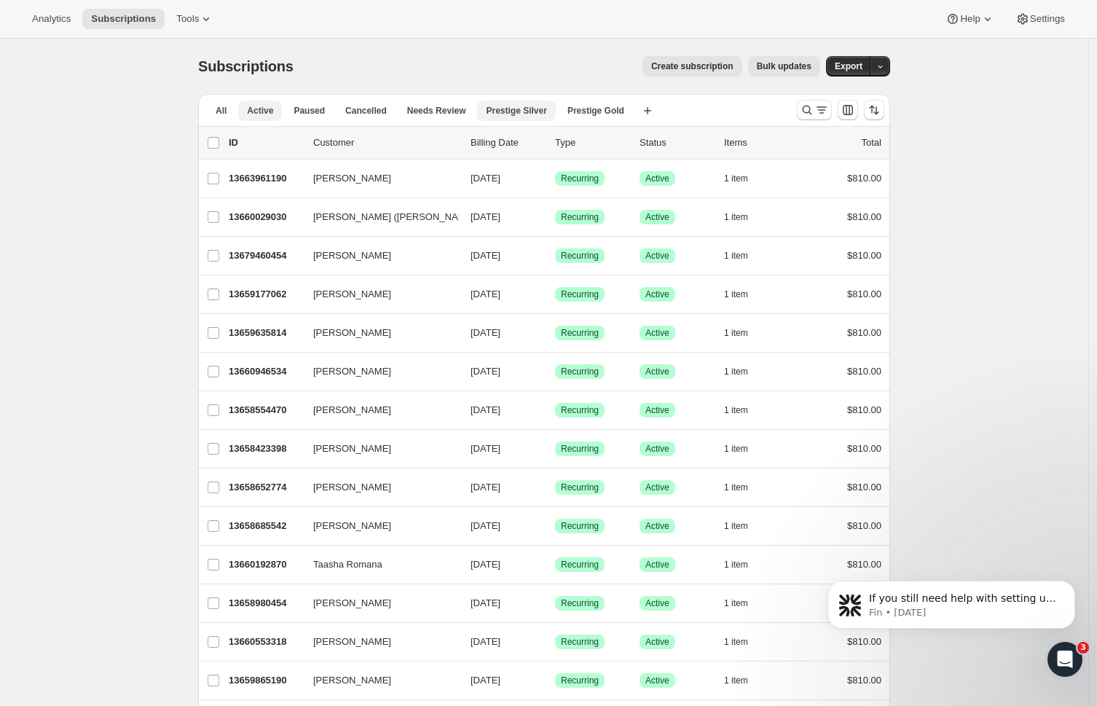
click at [503, 116] on span "Prestige Silver" at bounding box center [516, 111] width 60 height 12
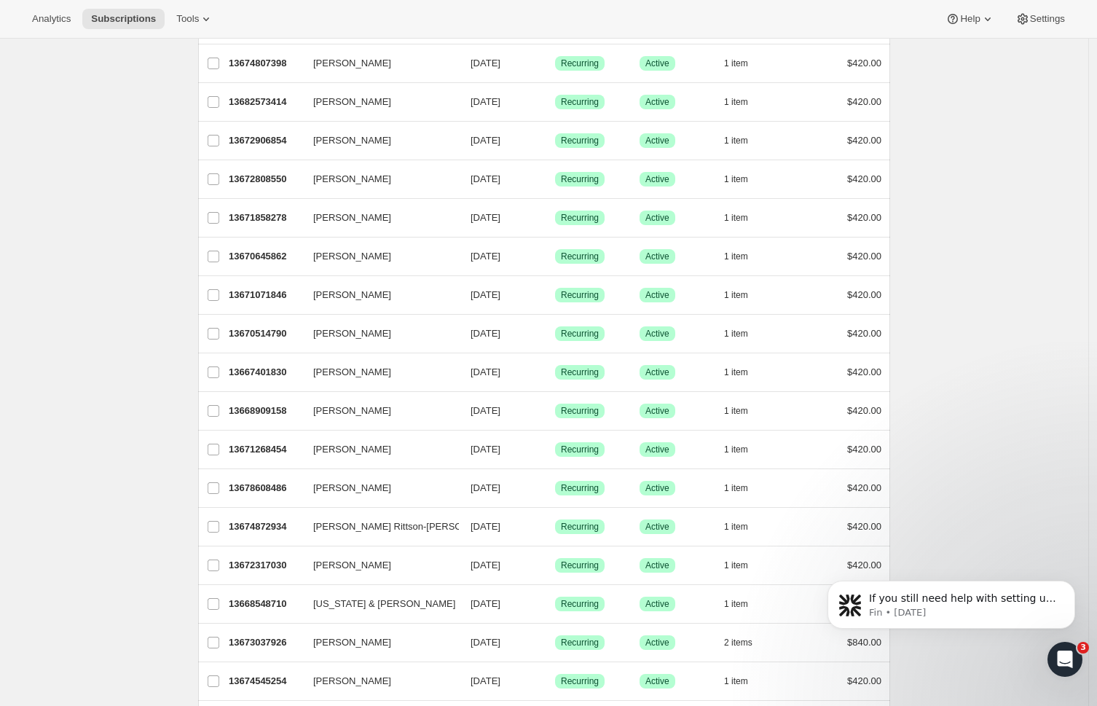
scroll to position [1476, 0]
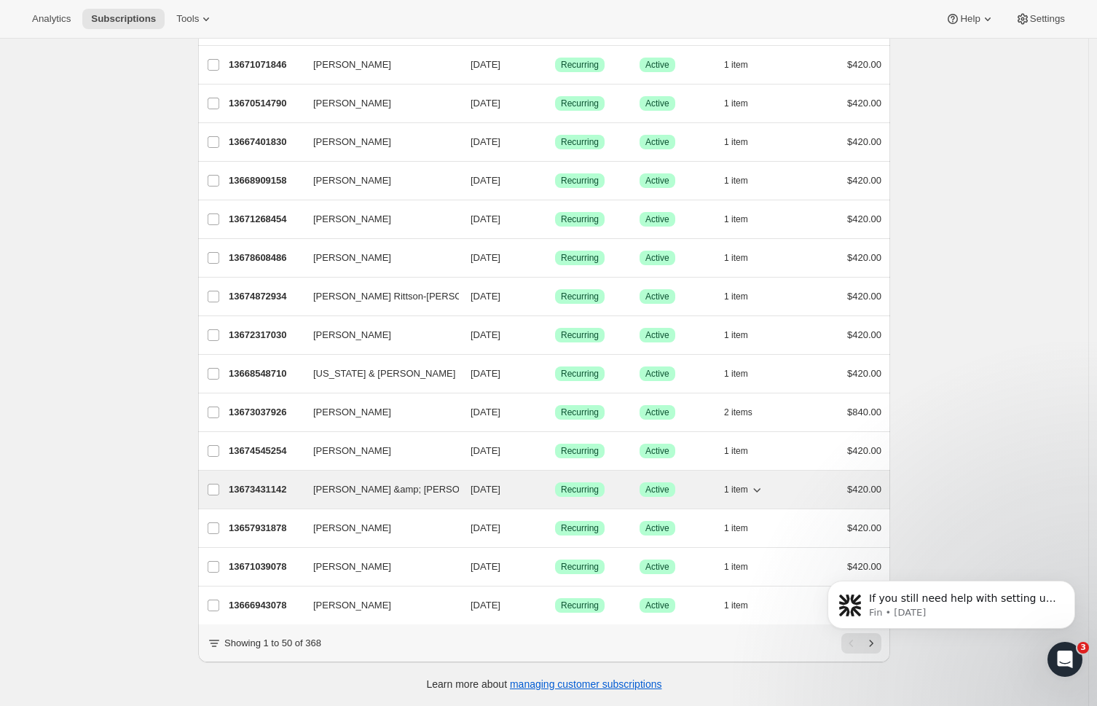
click at [270, 482] on p "13673431142" at bounding box center [265, 489] width 73 height 15
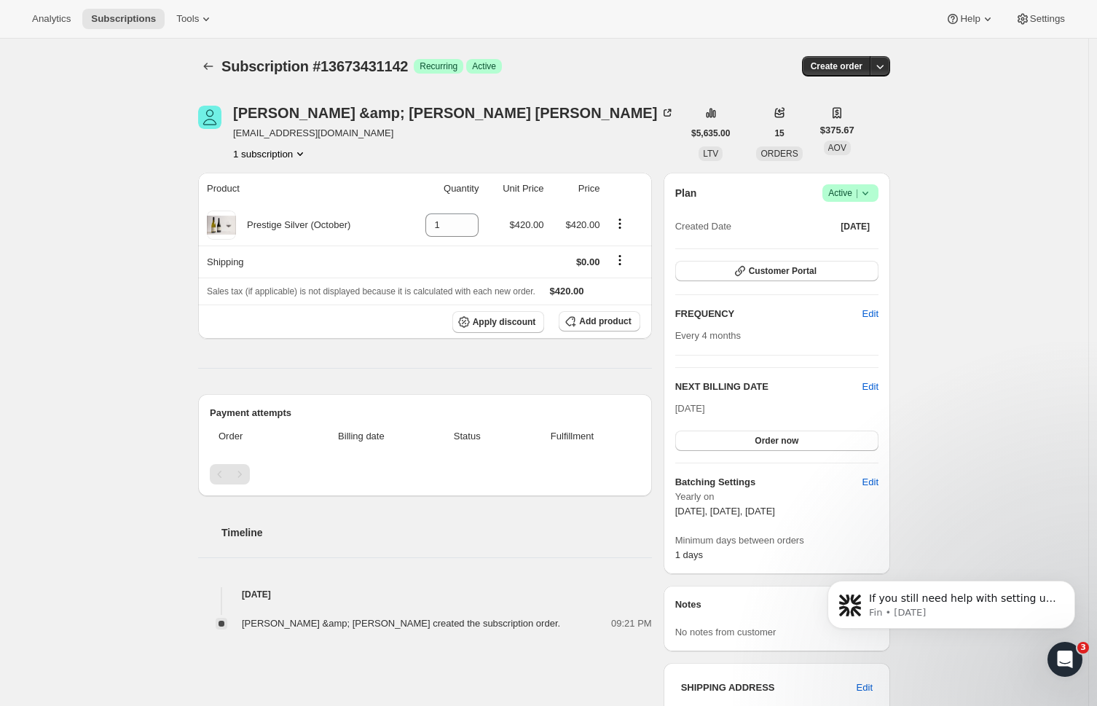
scroll to position [477, 0]
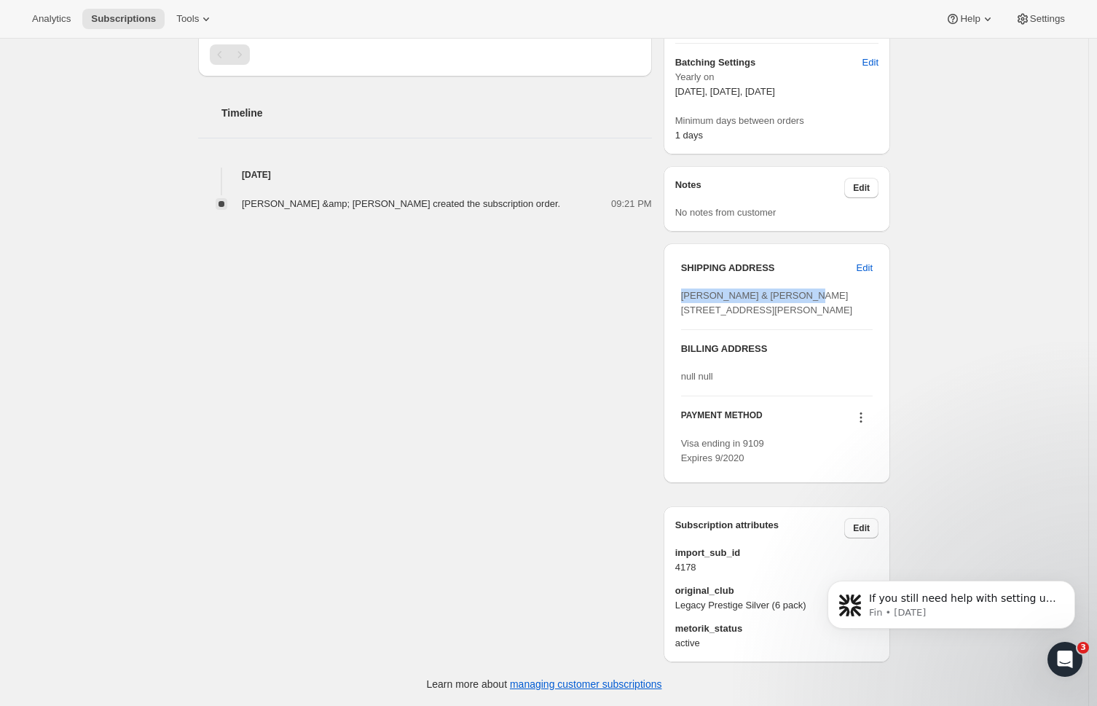
drag, startPoint x: 689, startPoint y: 238, endPoint x: 818, endPoint y: 235, distance: 129.7
click at [818, 289] on div "Michael & Rachel Clarkson 76 Greenwood Road Havelock North Havelock North HKB, …" at bounding box center [777, 303] width 192 height 29
copy span "Michael & Rachel Clarkson"
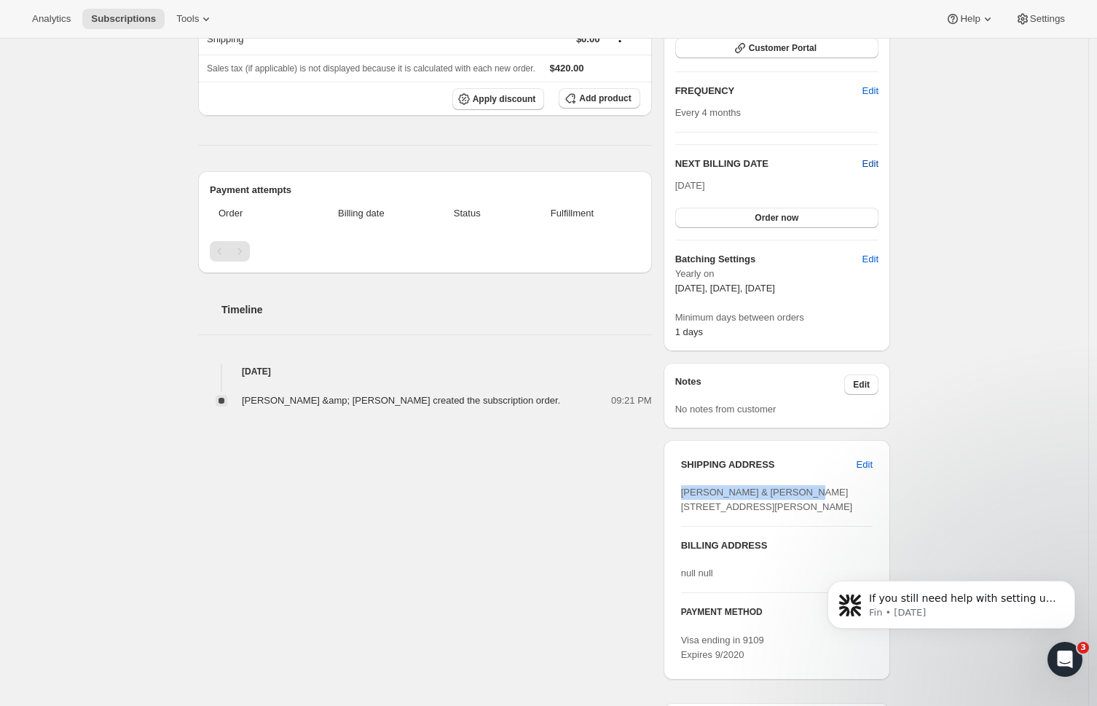
scroll to position [0, 0]
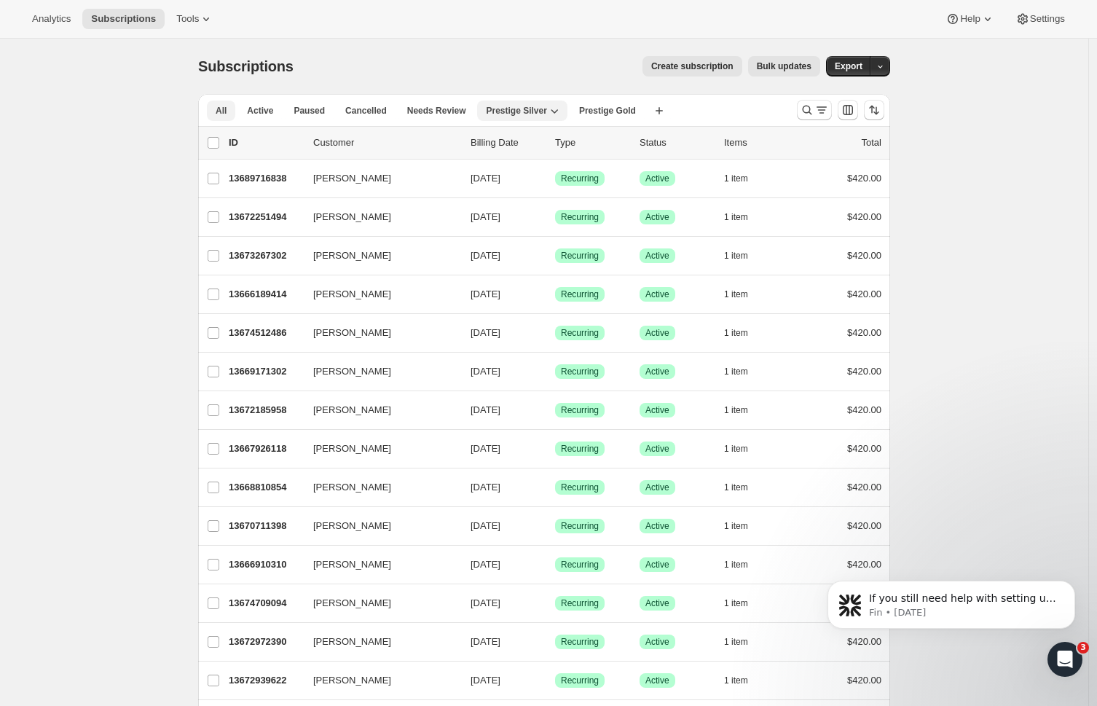
click at [222, 116] on span "All" at bounding box center [221, 111] width 11 height 12
click at [819, 112] on icon "Search and filter results" at bounding box center [822, 110] width 15 height 15
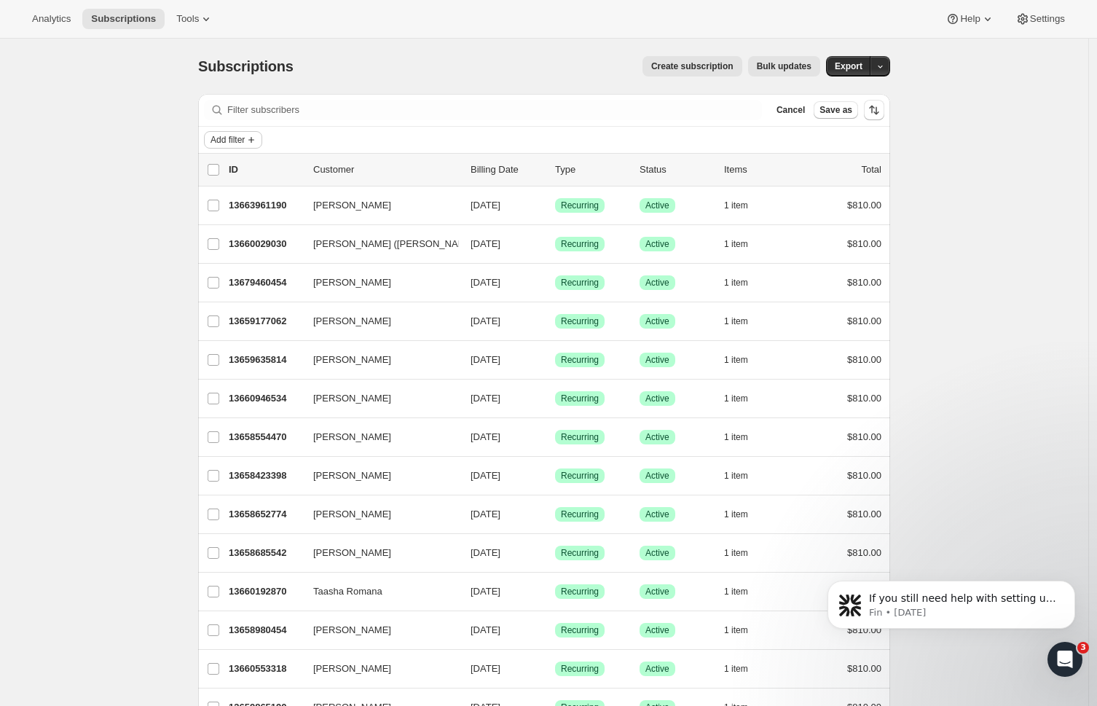
click at [230, 136] on span "Add filter" at bounding box center [228, 140] width 34 height 12
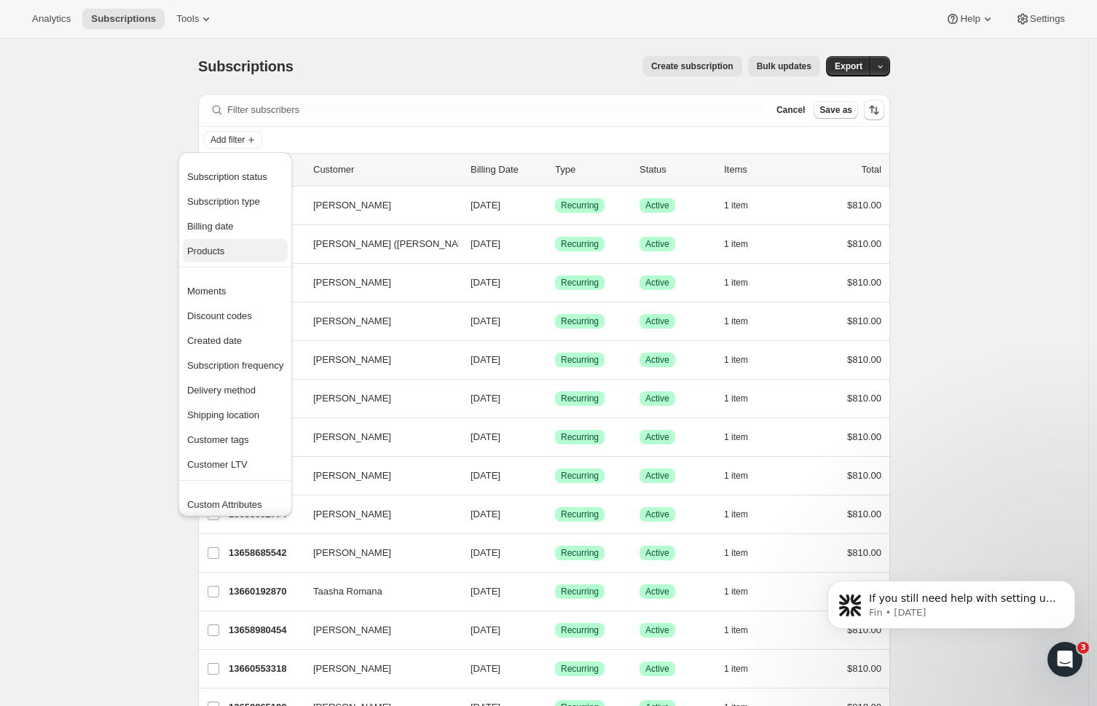
click at [243, 248] on span "Products" at bounding box center [235, 251] width 96 height 15
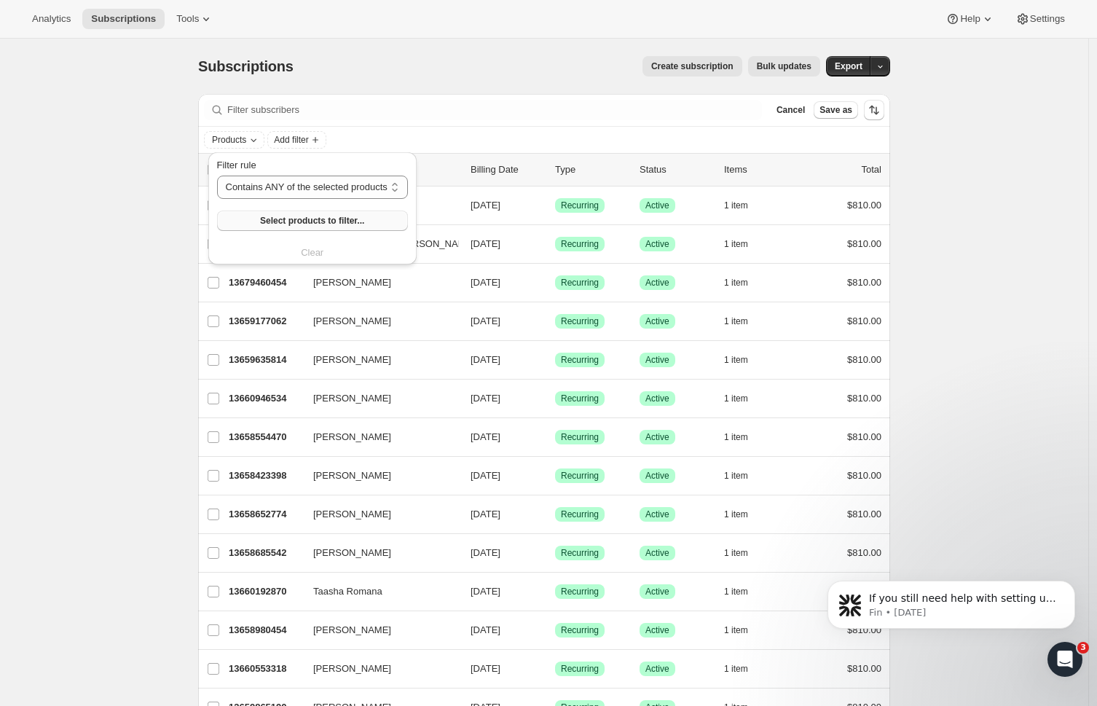
click at [320, 219] on span "Select products to filter..." at bounding box center [312, 221] width 104 height 12
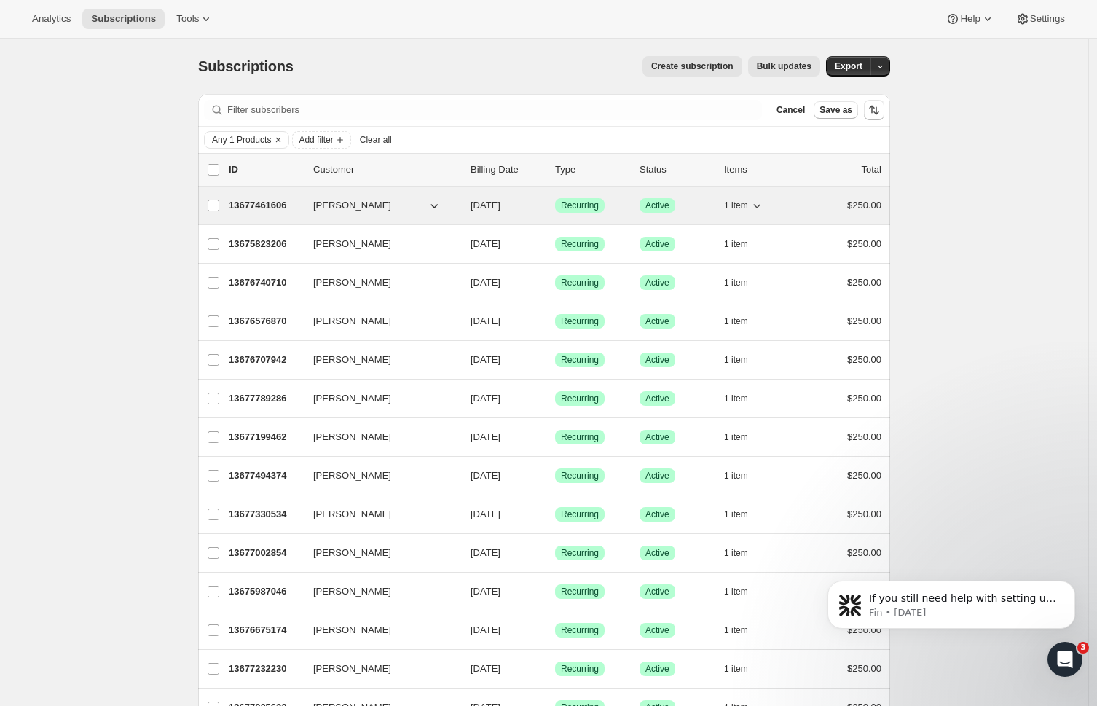
click at [340, 200] on span "[PERSON_NAME]" at bounding box center [352, 205] width 78 height 15
click at [344, 205] on span "[PERSON_NAME]" at bounding box center [352, 205] width 78 height 15
click at [273, 209] on p "13677461606" at bounding box center [265, 205] width 73 height 15
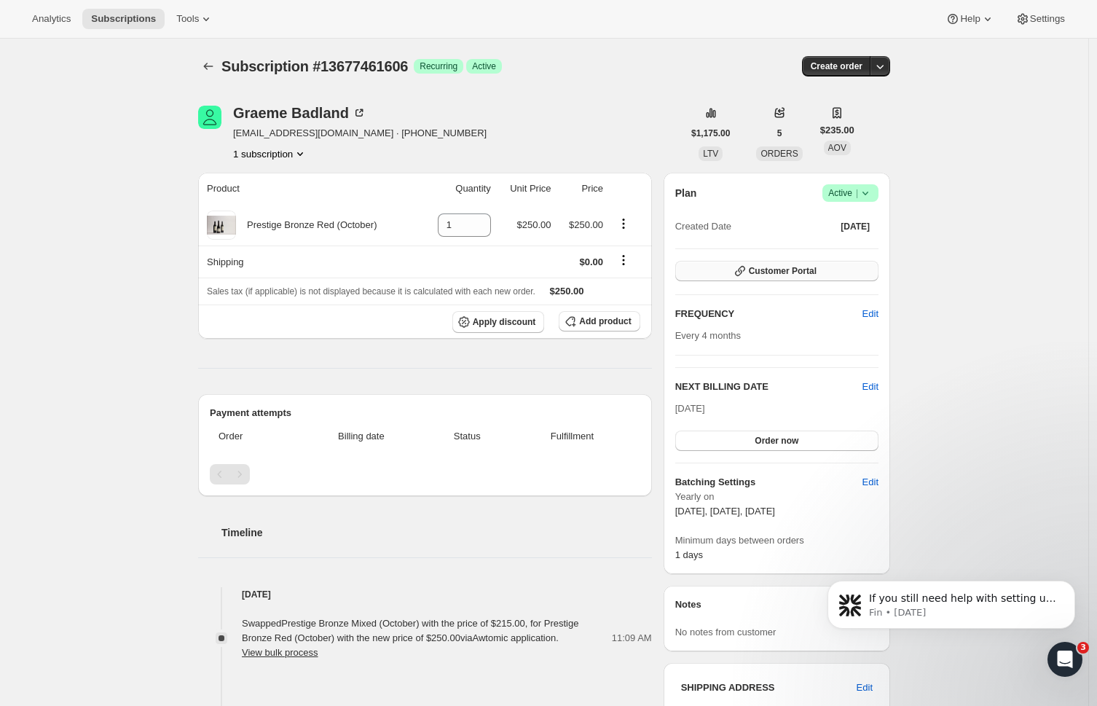
click at [820, 264] on button "Customer Portal" at bounding box center [777, 271] width 203 height 20
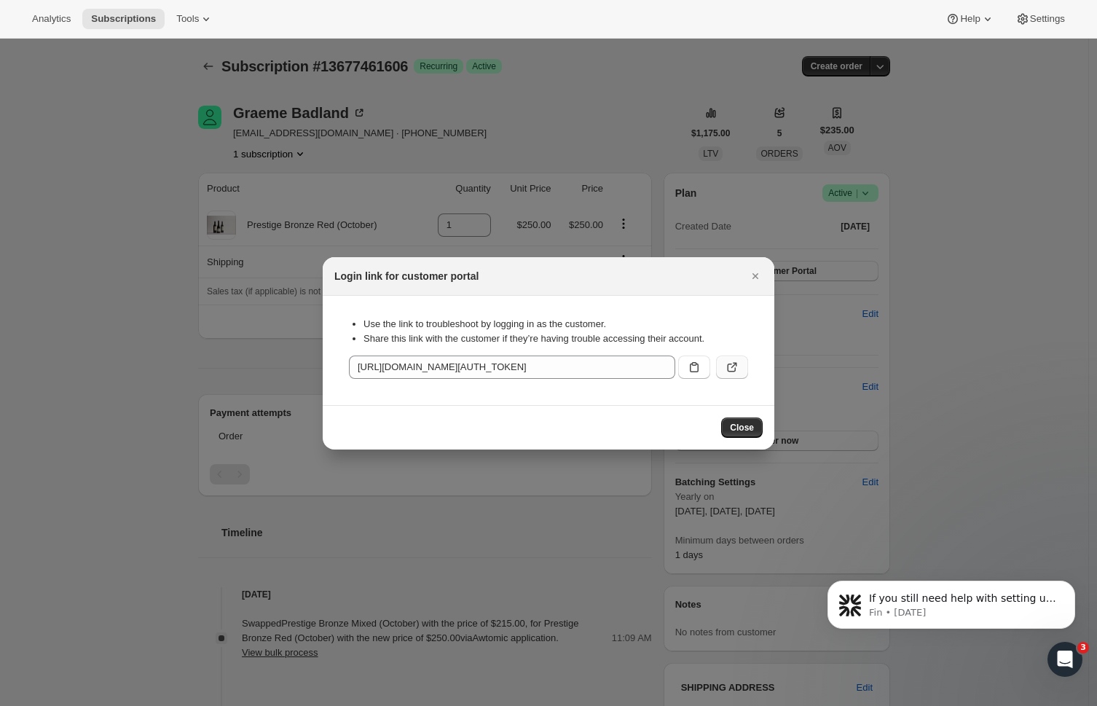
click at [736, 366] on icon ":rck:" at bounding box center [732, 367] width 15 height 15
click at [752, 267] on button "Close" at bounding box center [755, 276] width 20 height 20
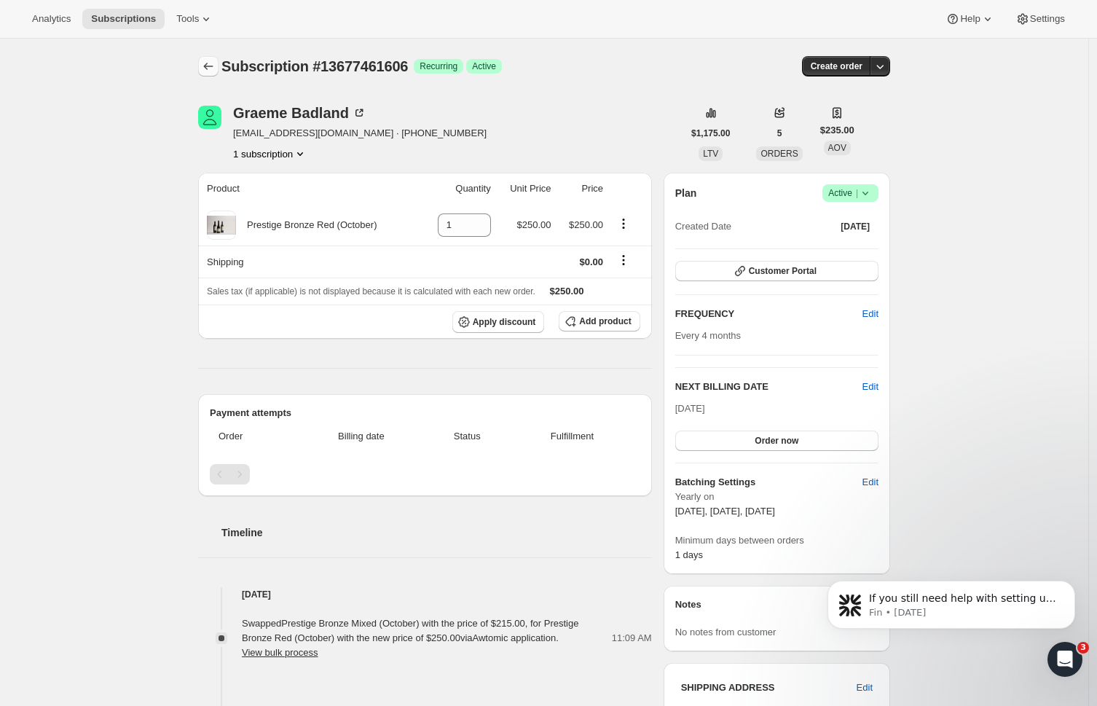
click at [213, 76] on button "Subscriptions" at bounding box center [208, 66] width 20 height 20
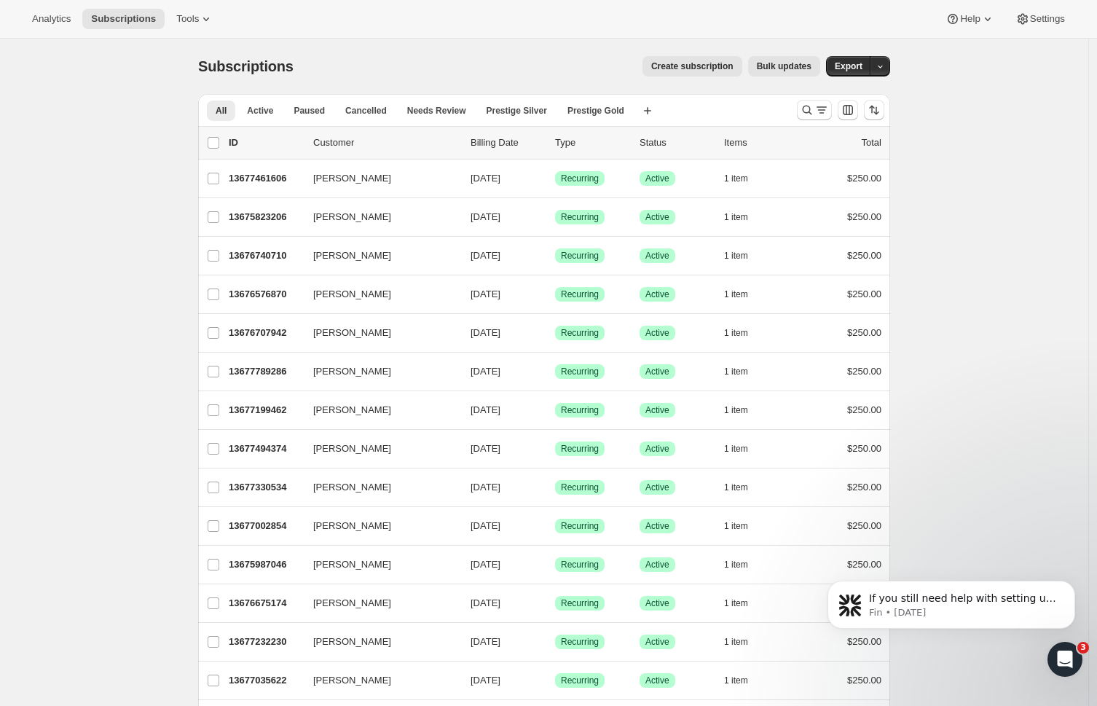
click at [813, 114] on icon "Search and filter results" at bounding box center [807, 110] width 9 height 9
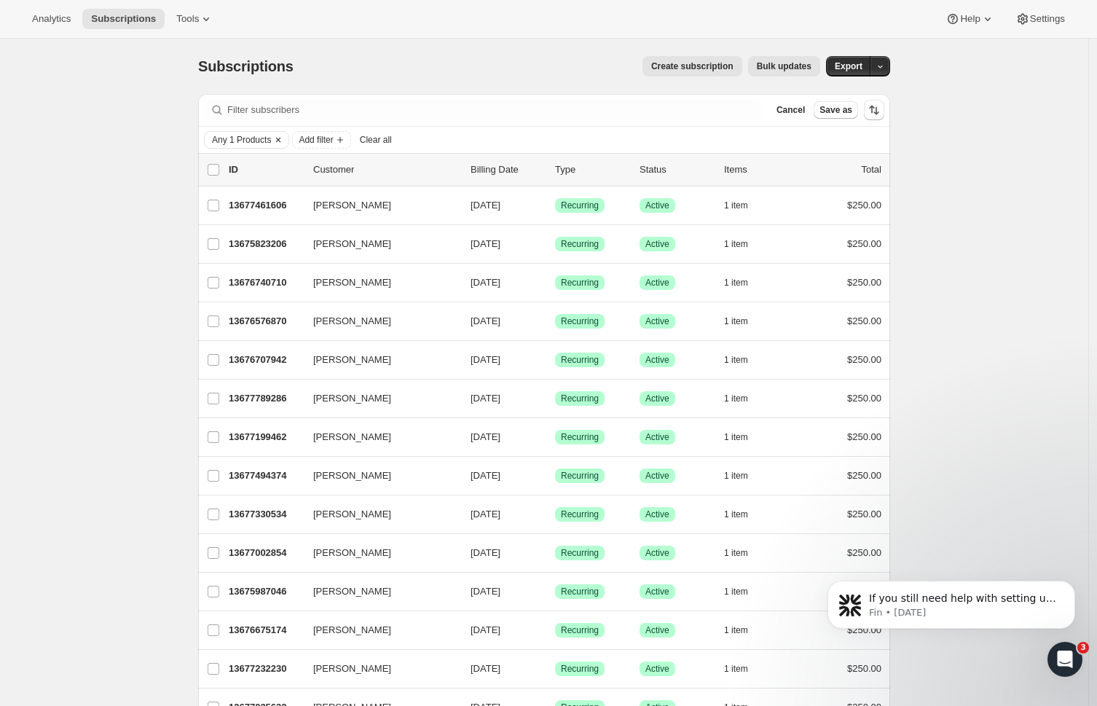
click at [236, 144] on span "Any 1 Products" at bounding box center [241, 140] width 59 height 12
click at [342, 216] on span "Select products to filter..." at bounding box center [312, 221] width 104 height 12
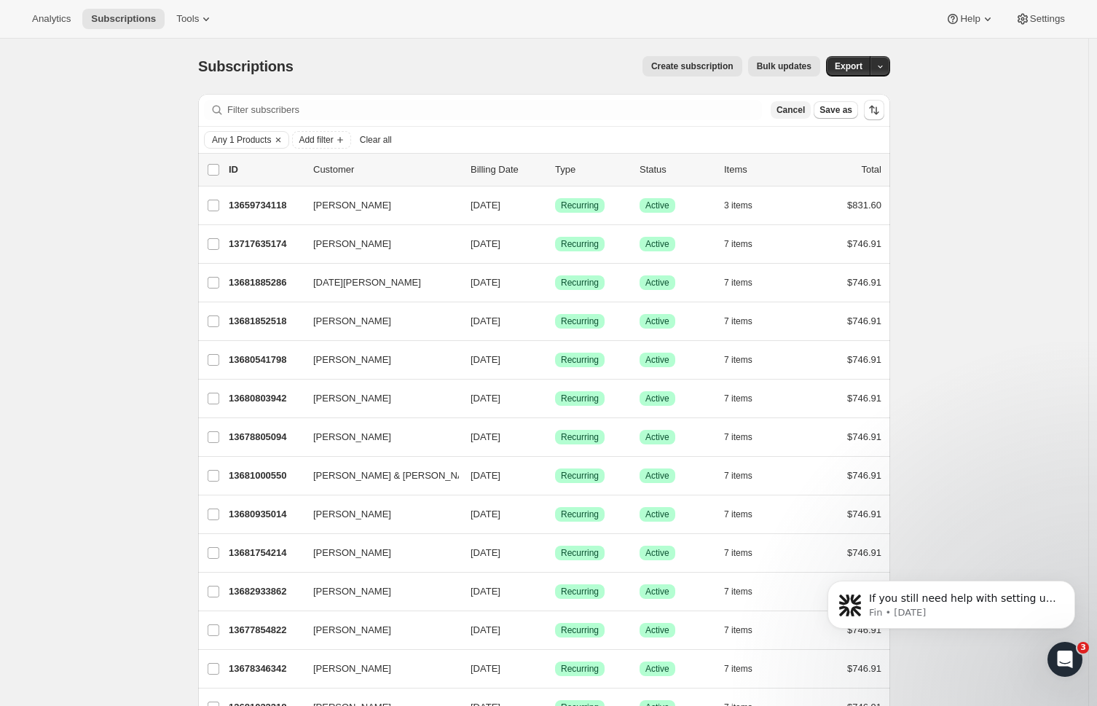
click at [792, 107] on span "Cancel" at bounding box center [791, 110] width 28 height 12
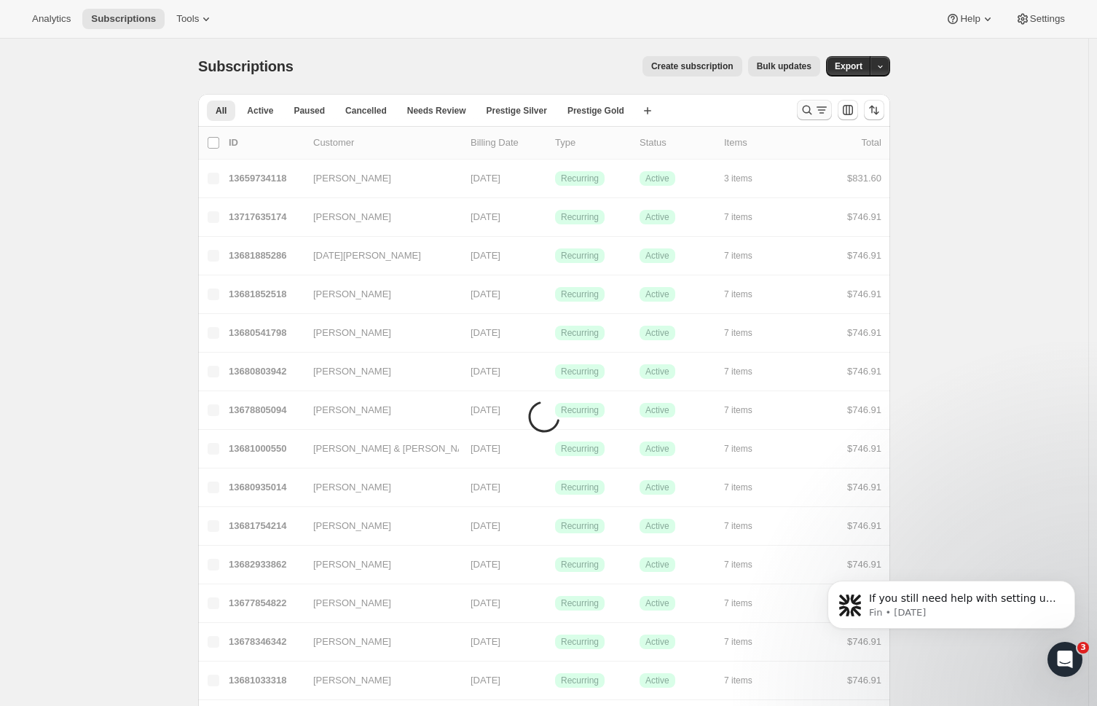
click at [824, 110] on icon "Search and filter results" at bounding box center [822, 110] width 15 height 15
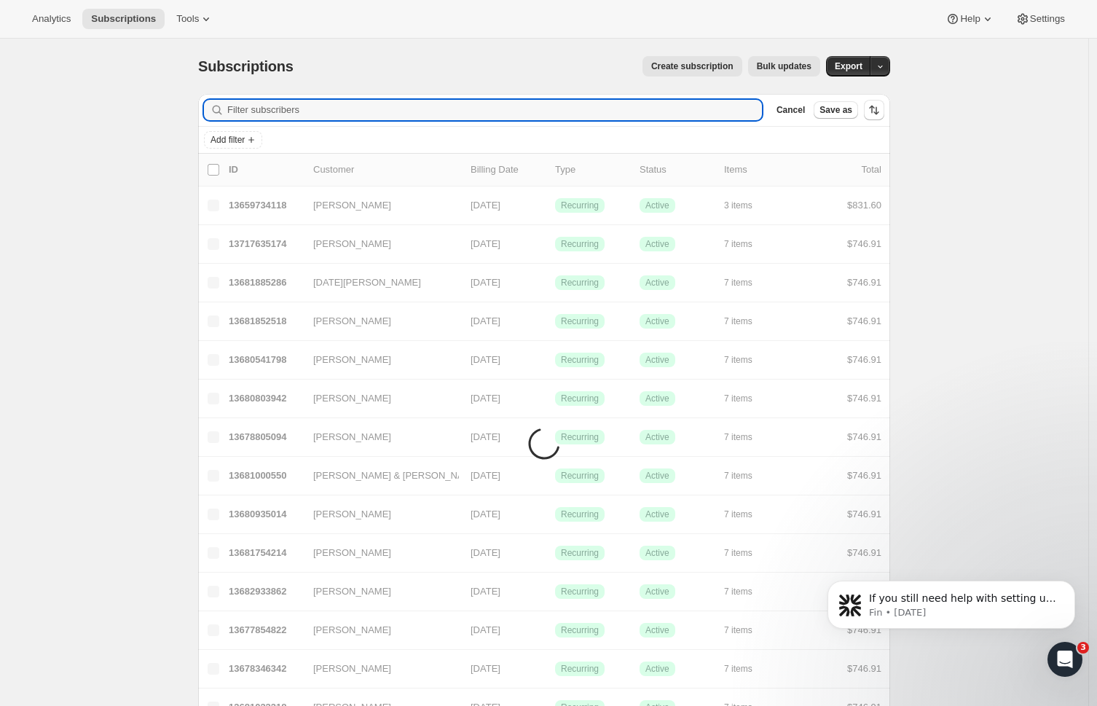
paste input "[PERSON_NAME]"
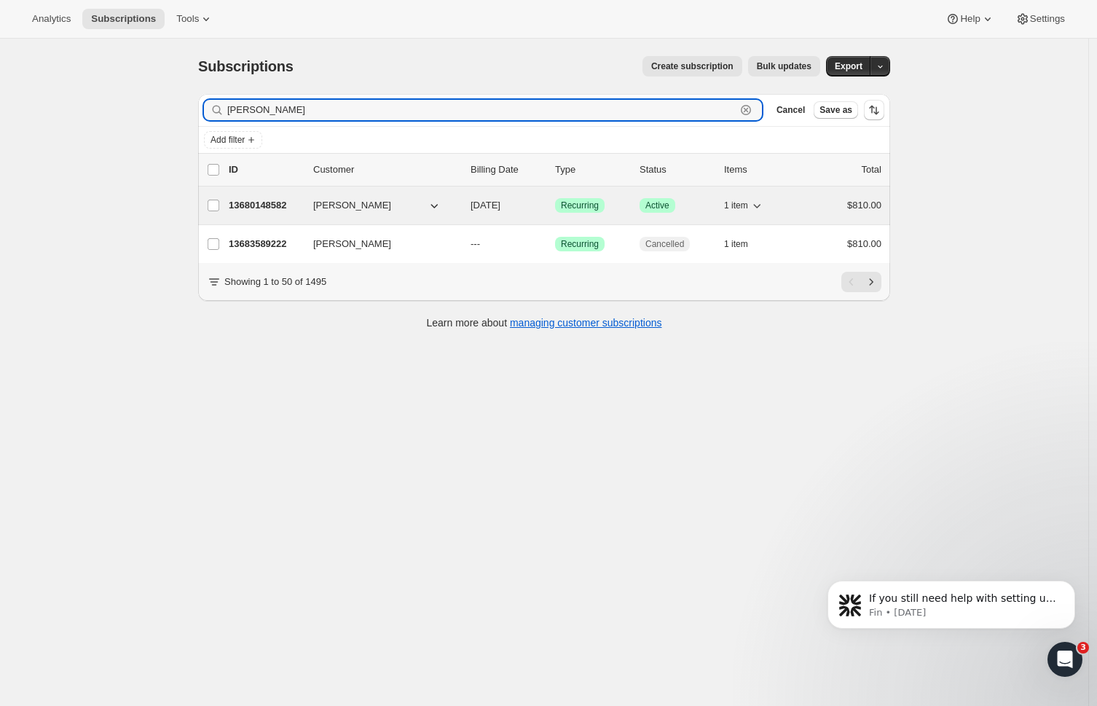
type input "[PERSON_NAME]"
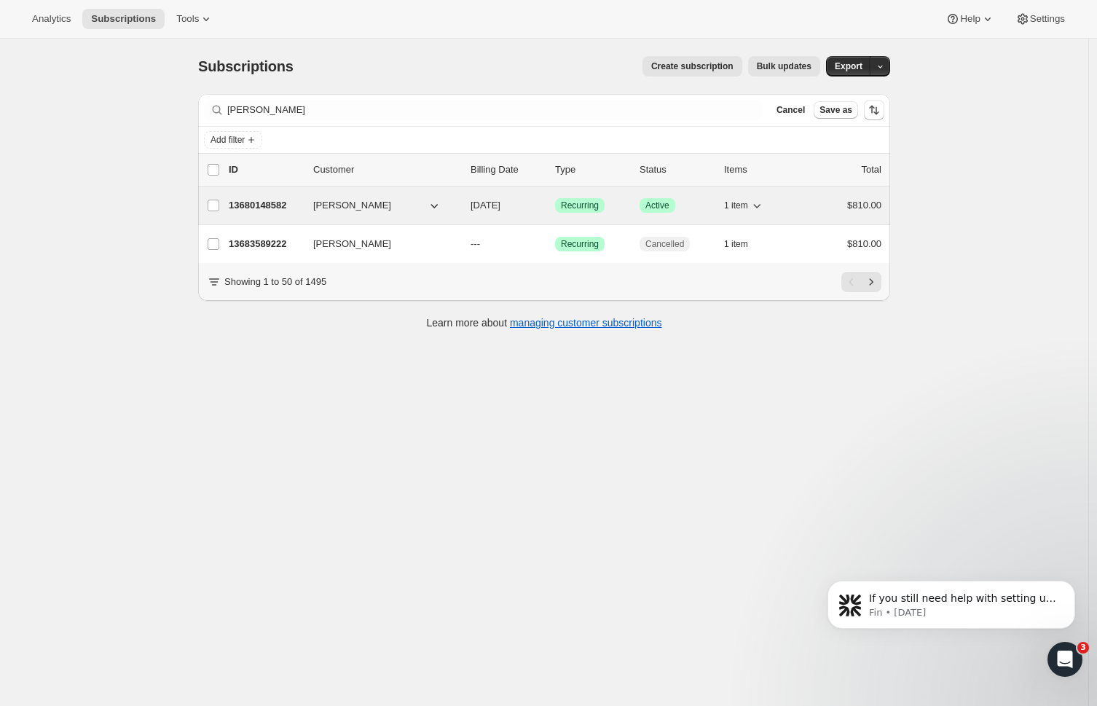
click at [275, 213] on div "13680148582 [PERSON_NAME] [DATE] Success Recurring Success Active 1 item $810.00" at bounding box center [555, 205] width 653 height 20
